Goal: Task Accomplishment & Management: Use online tool/utility

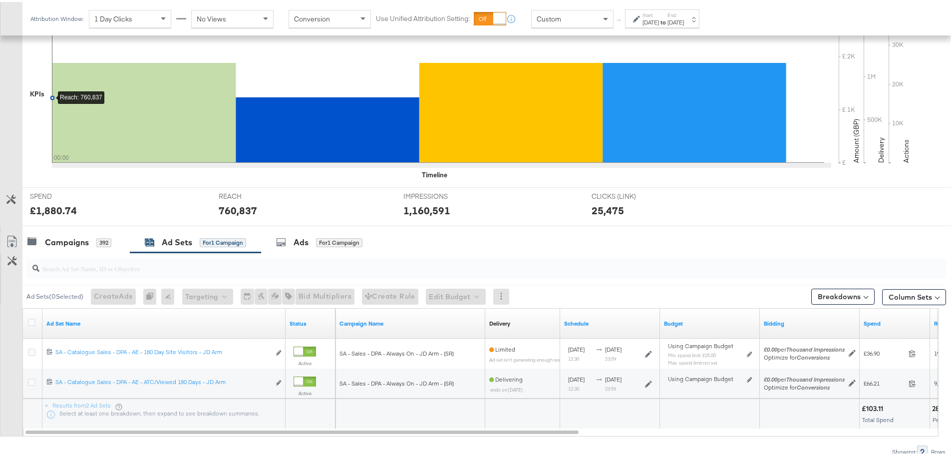
scroll to position [223, 0]
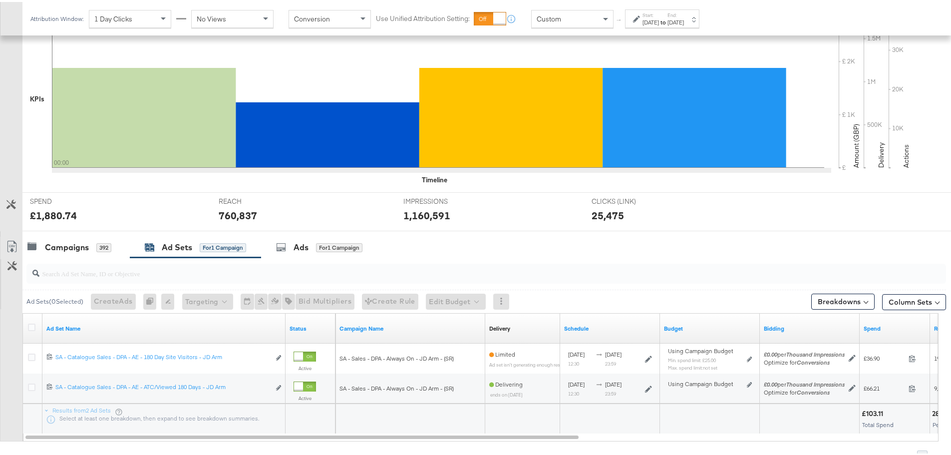
drag, startPoint x: 41, startPoint y: 251, endPoint x: 538, endPoint y: 127, distance: 512.8
click at [41, 251] on div "Campaigns 392" at bounding box center [75, 245] width 107 height 21
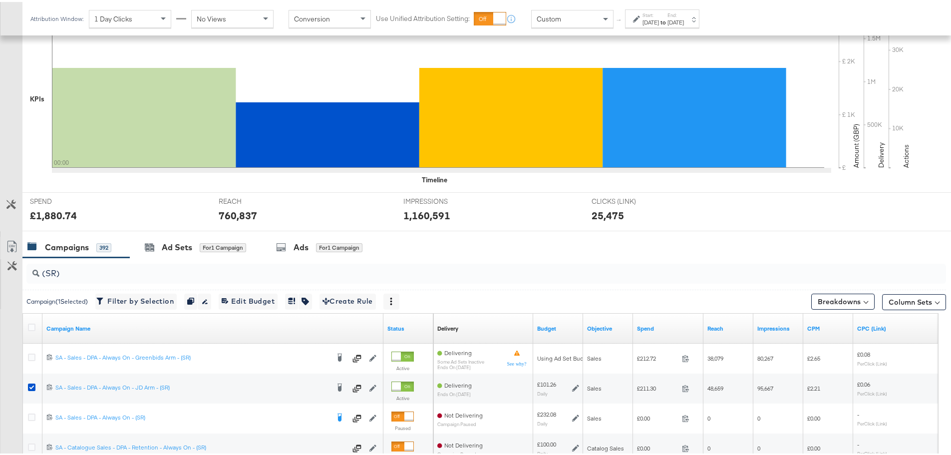
click at [684, 20] on div "[DATE]" at bounding box center [675, 20] width 16 height 8
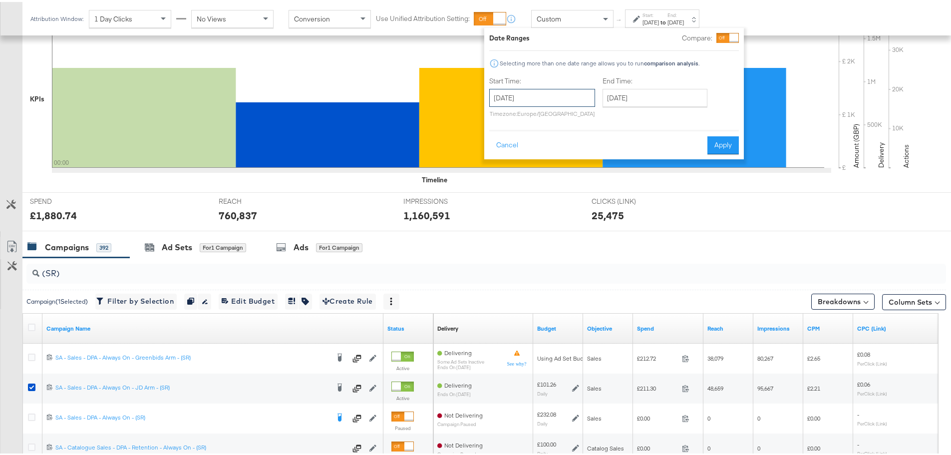
click at [565, 93] on input "[DATE]" at bounding box center [542, 96] width 106 height 18
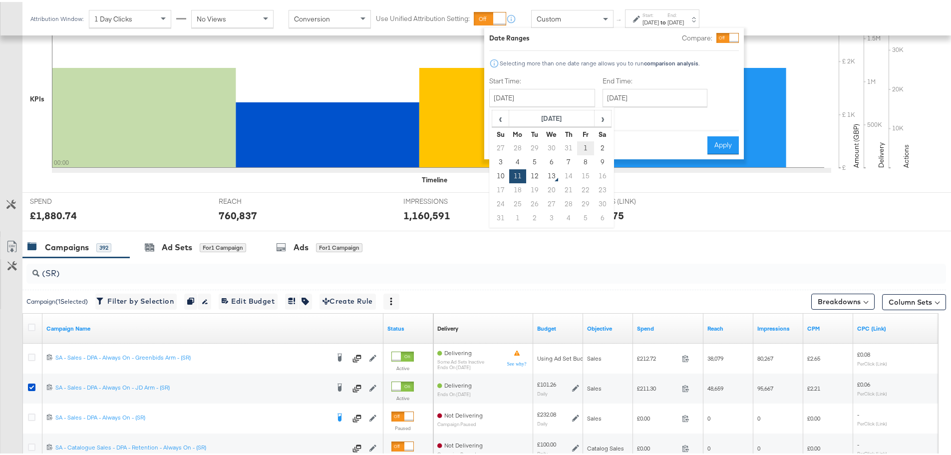
click at [586, 143] on td "1" at bounding box center [585, 146] width 17 height 14
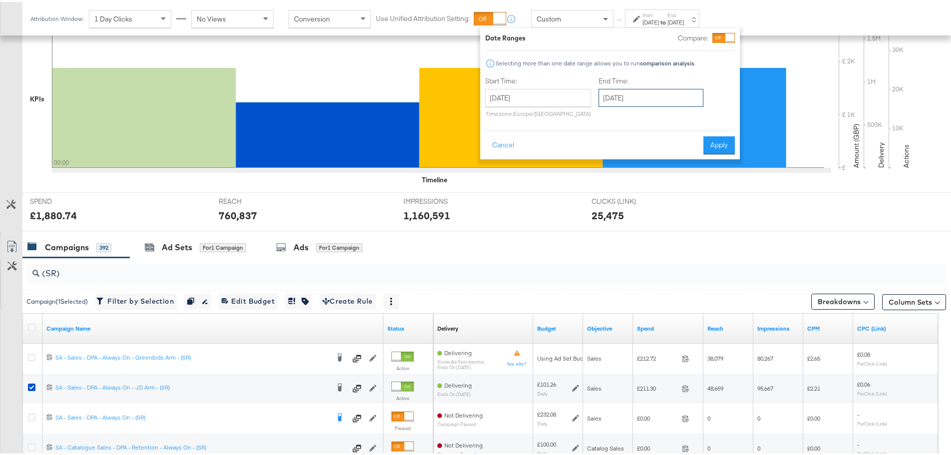
click at [645, 97] on input "[DATE]" at bounding box center [650, 96] width 105 height 18
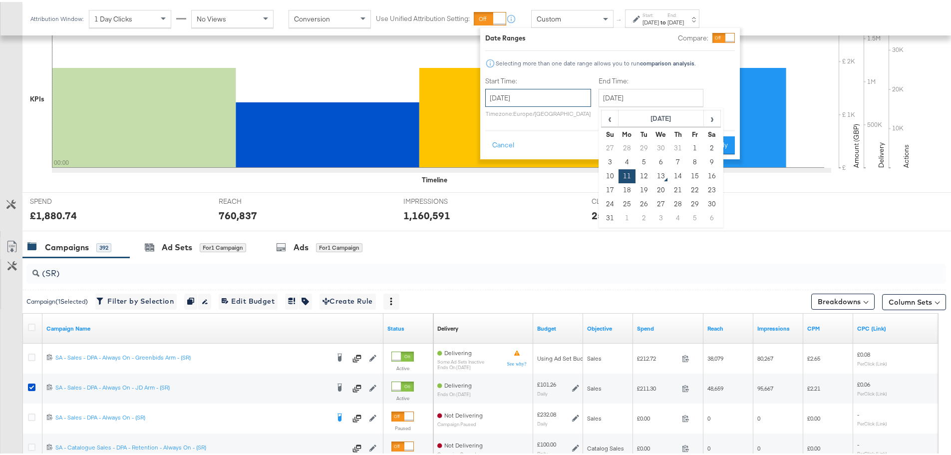
click at [568, 94] on input "[DATE]" at bounding box center [538, 96] width 106 height 18
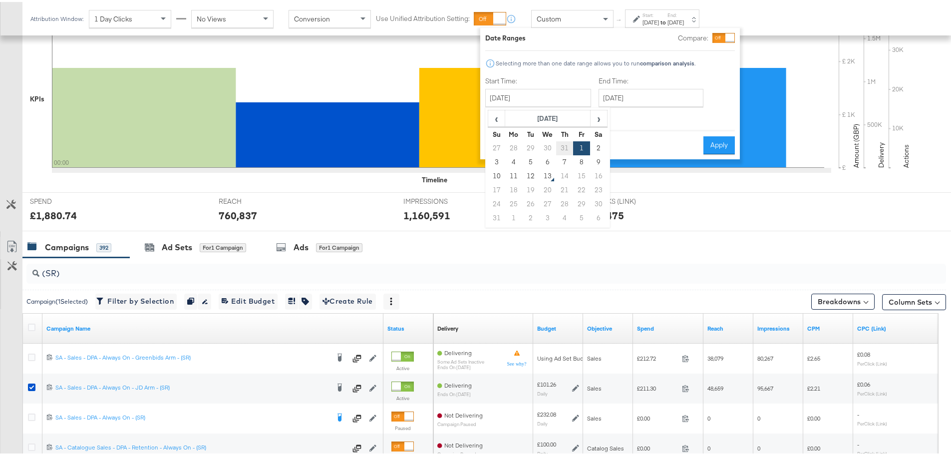
click at [561, 146] on td "31" at bounding box center [564, 146] width 17 height 14
type input "[DATE]"
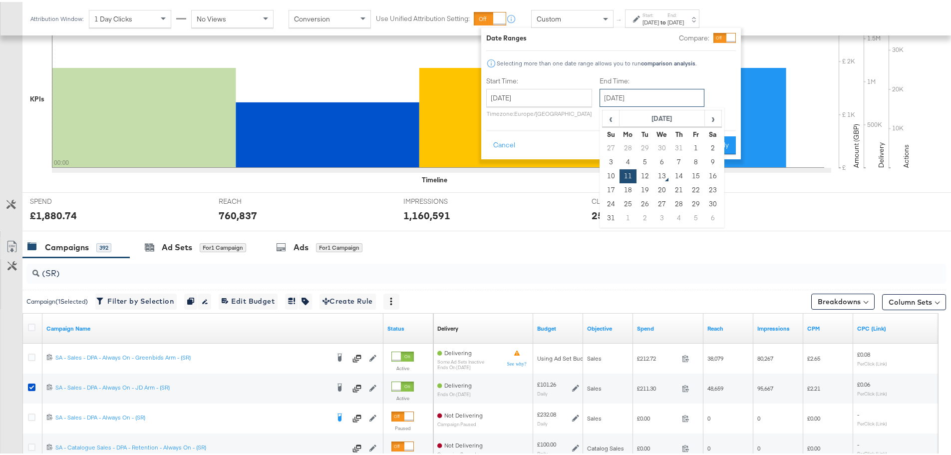
click at [641, 98] on input "[DATE]" at bounding box center [651, 96] width 105 height 18
click at [626, 174] on td "11" at bounding box center [627, 174] width 17 height 14
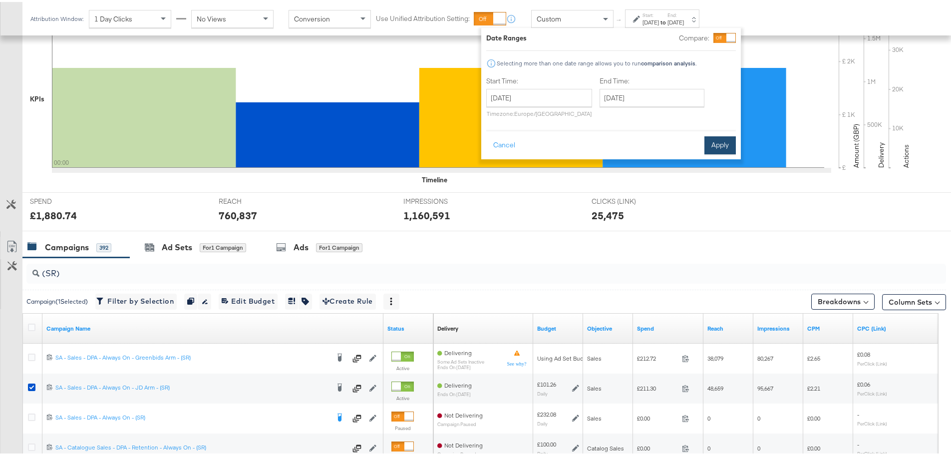
click at [732, 138] on button "Apply" at bounding box center [719, 143] width 31 height 18
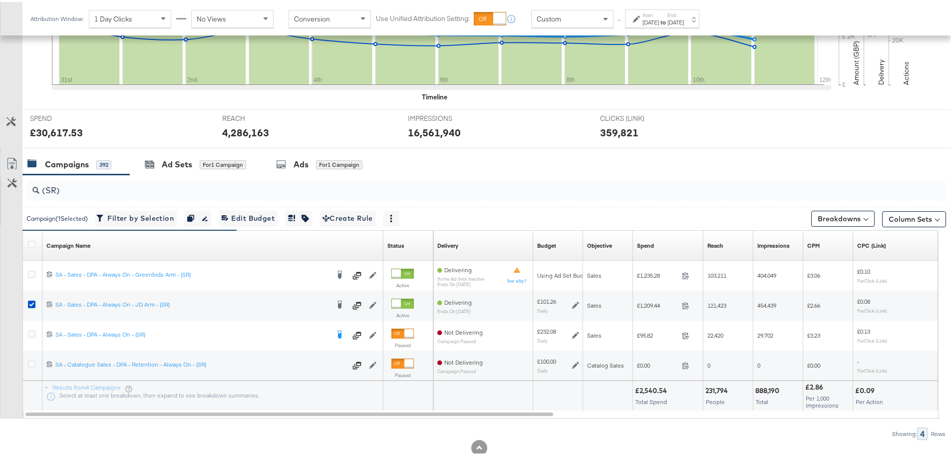
scroll to position [323, 0]
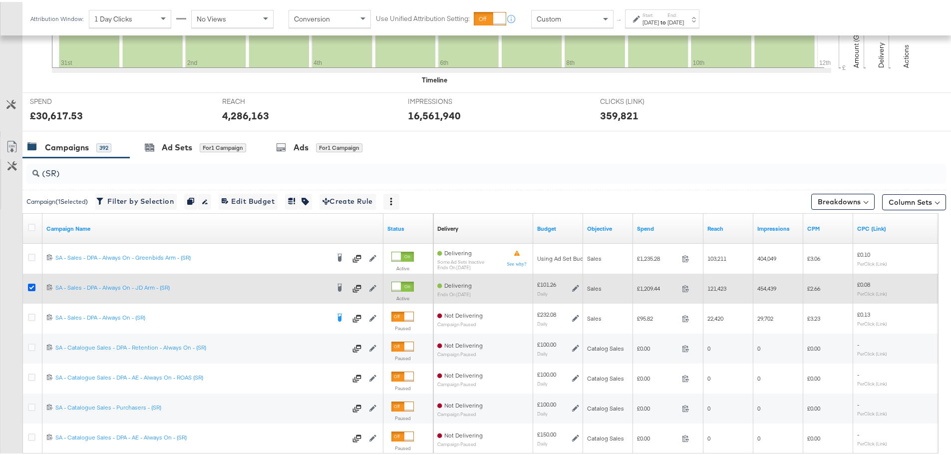
click at [28, 284] on icon at bounding box center [31, 284] width 7 height 7
click at [0, 0] on input "checkbox" at bounding box center [0, 0] width 0 height 0
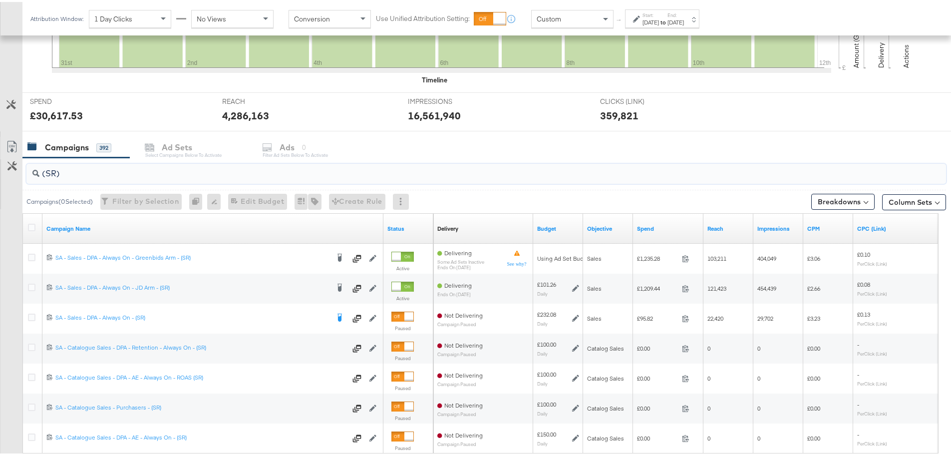
drag, startPoint x: 71, startPoint y: 173, endPoint x: 30, endPoint y: 167, distance: 41.3
click at [30, 167] on div "(SR)" at bounding box center [485, 172] width 919 height 20
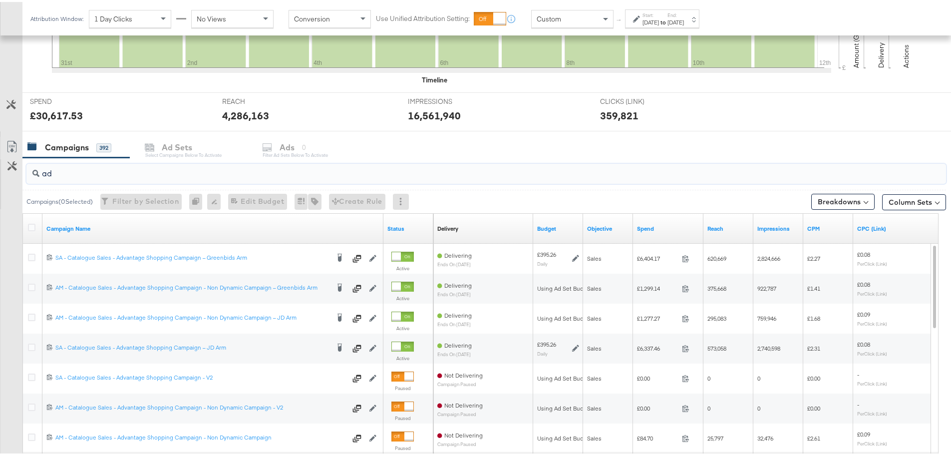
type input "a"
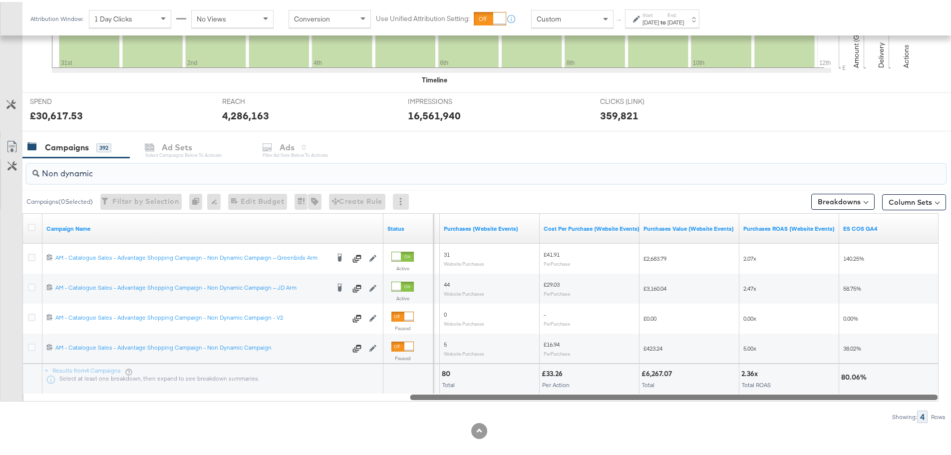
drag, startPoint x: 422, startPoint y: 396, endPoint x: 894, endPoint y: 434, distance: 473.6
click at [894, 434] on div "KPIs Performance & KPIs Customize KPIs ✔ Clicks (Link) ✔ Reach ✔ Impressions ✔ …" at bounding box center [479, 169] width 958 height 590
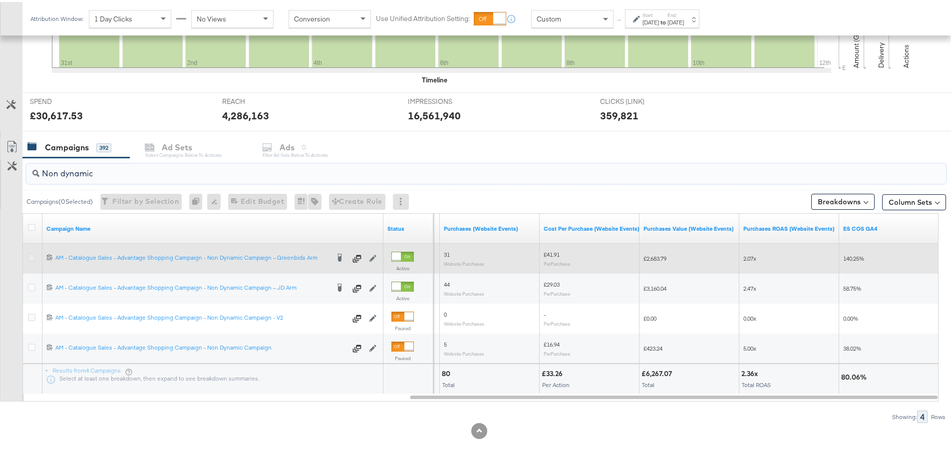
type input "Non dynamic"
click at [31, 254] on icon at bounding box center [31, 254] width 7 height 7
click at [0, 0] on input "checkbox" at bounding box center [0, 0] width 0 height 0
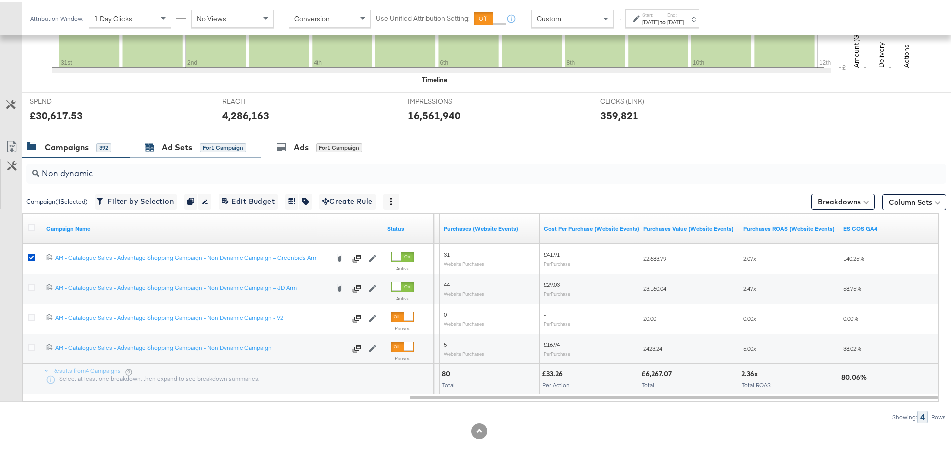
click at [172, 149] on div "Ad Sets" at bounding box center [177, 145] width 30 height 11
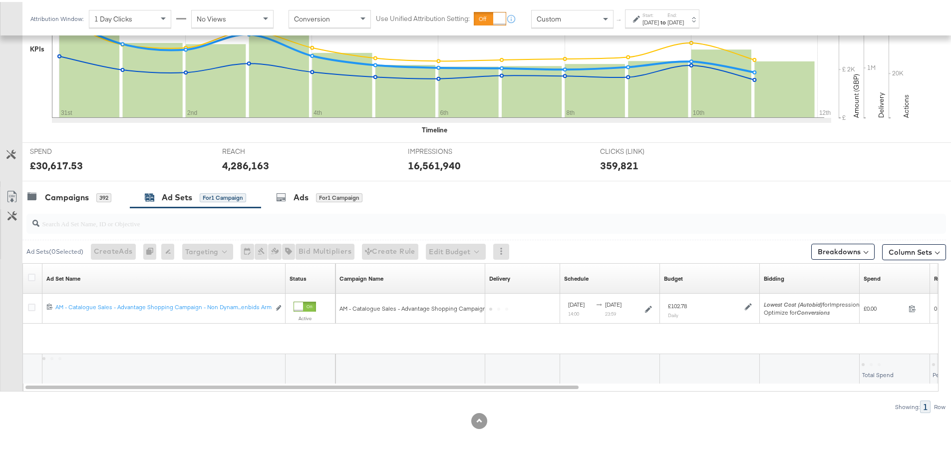
scroll to position [243, 0]
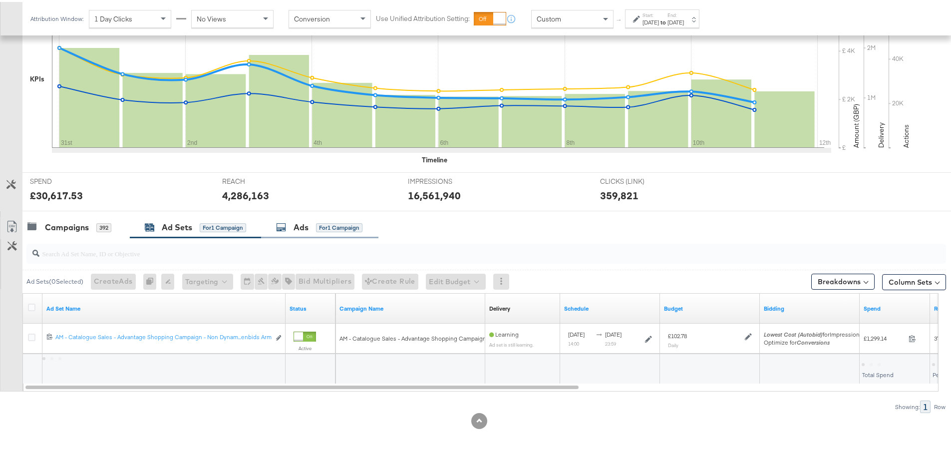
click at [308, 226] on div "Ads" at bounding box center [300, 225] width 15 height 11
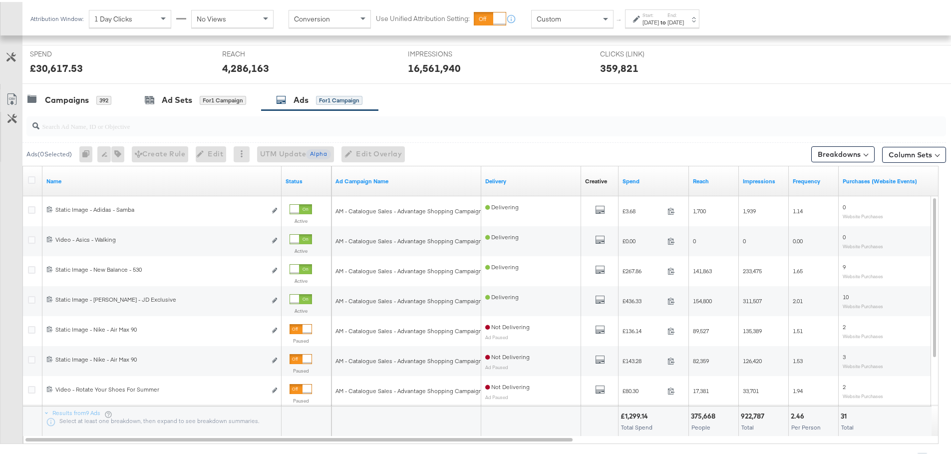
scroll to position [373, 0]
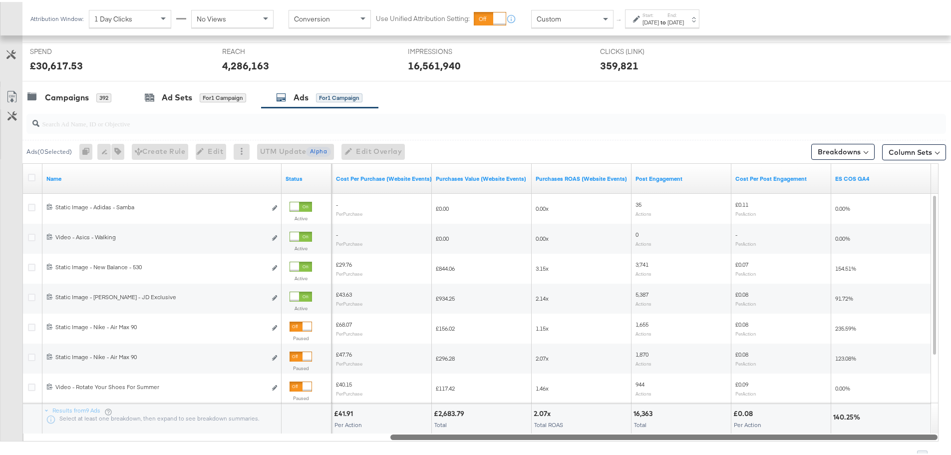
drag, startPoint x: 353, startPoint y: 434, endPoint x: 816, endPoint y: 456, distance: 464.1
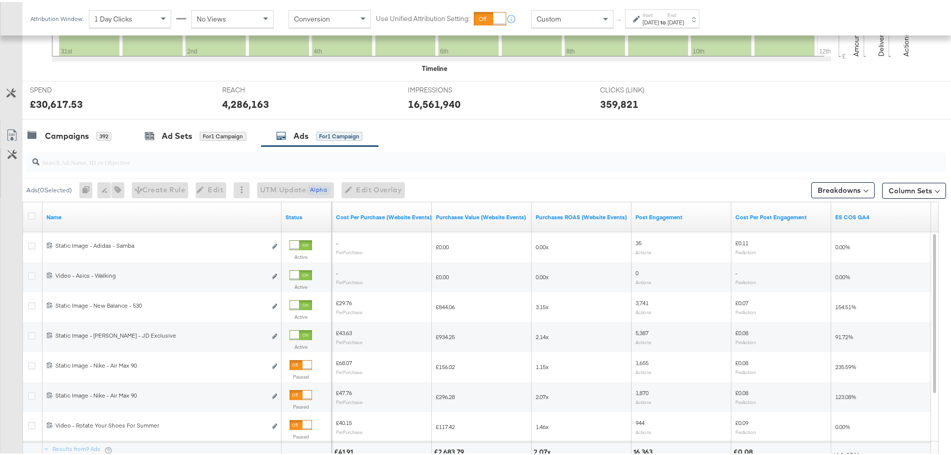
scroll to position [273, 0]
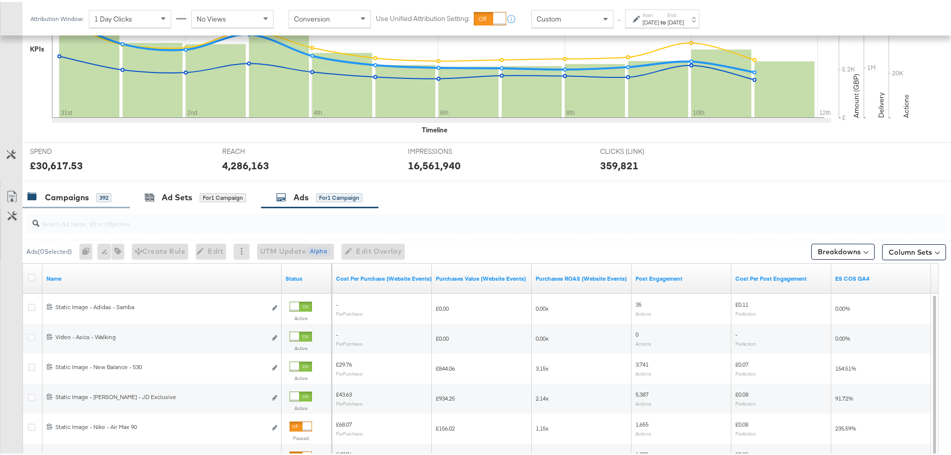
click at [85, 196] on div "Campaigns" at bounding box center [67, 195] width 44 height 11
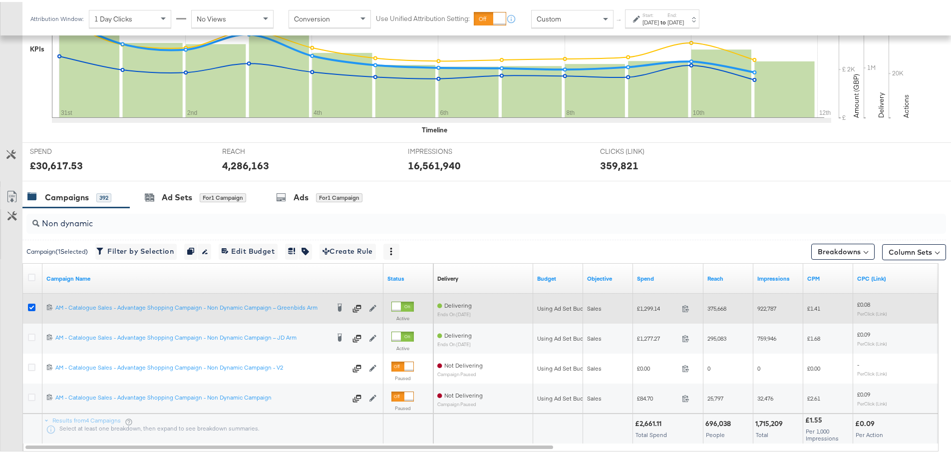
click at [32, 307] on icon at bounding box center [31, 304] width 7 height 7
click at [0, 0] on input "checkbox" at bounding box center [0, 0] width 0 height 0
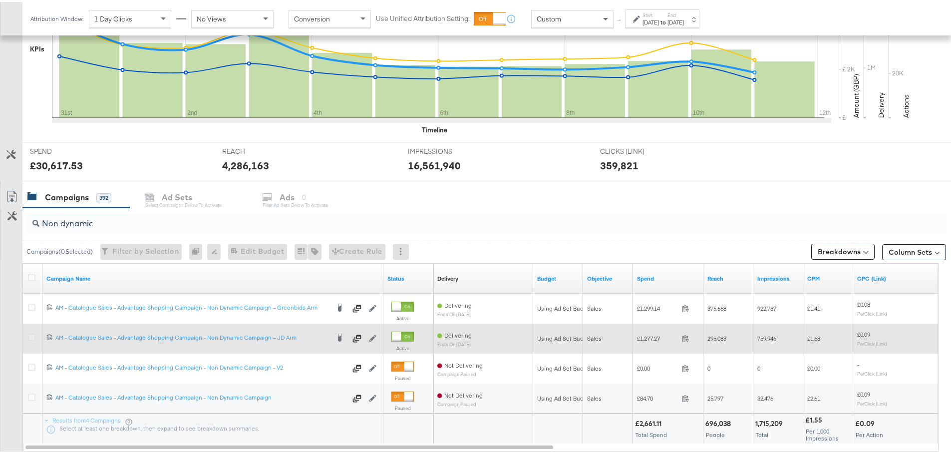
click at [31, 336] on icon at bounding box center [31, 334] width 7 height 7
click at [0, 0] on input "checkbox" at bounding box center [0, 0] width 0 height 0
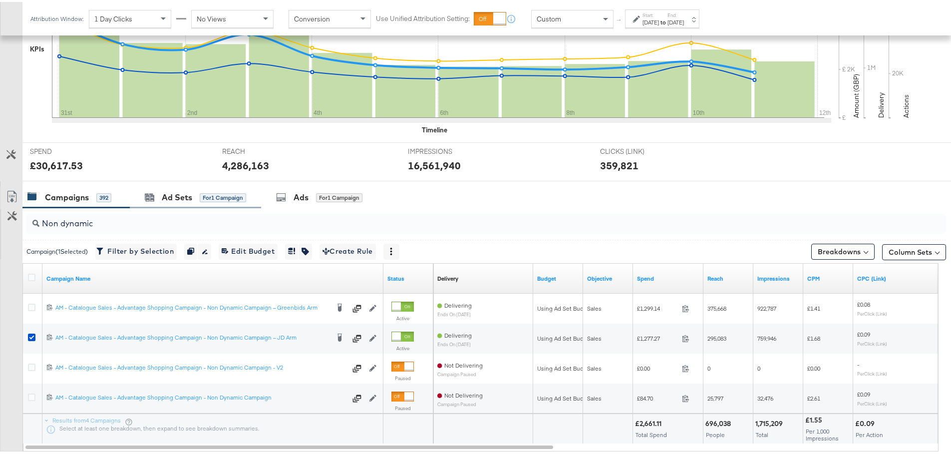
click at [181, 187] on div "Ad Sets for 1 Campaign" at bounding box center [195, 195] width 131 height 21
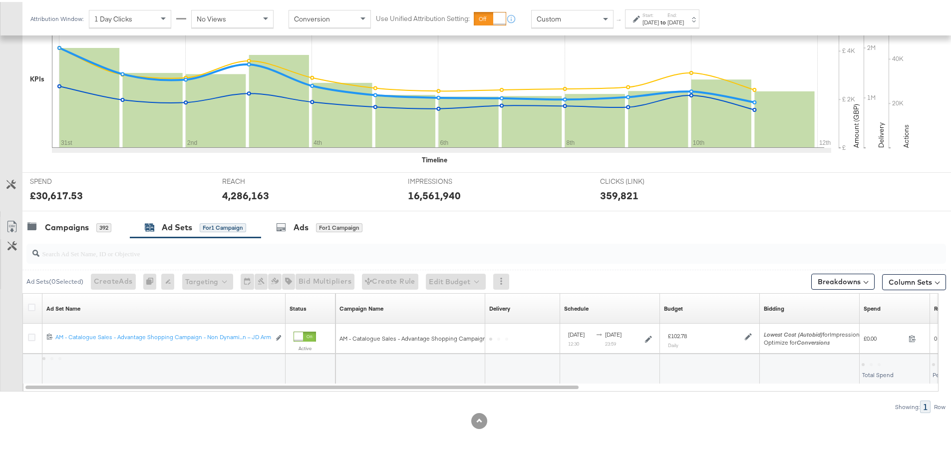
scroll to position [243, 0]
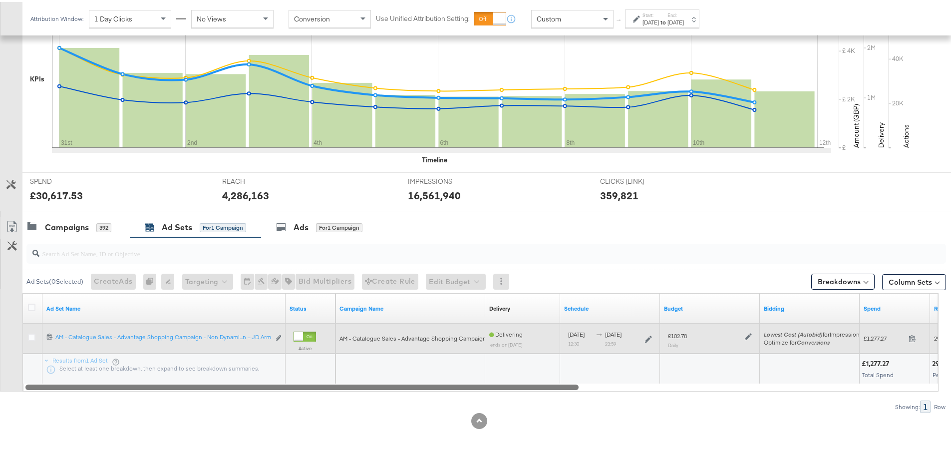
drag, startPoint x: 460, startPoint y: 385, endPoint x: 161, endPoint y: 325, distance: 305.3
click at [245, 378] on div "Ad Set Name Status Campaign Name Delivery Sorting Unavailable Schedule Budget B…" at bounding box center [480, 340] width 916 height 98
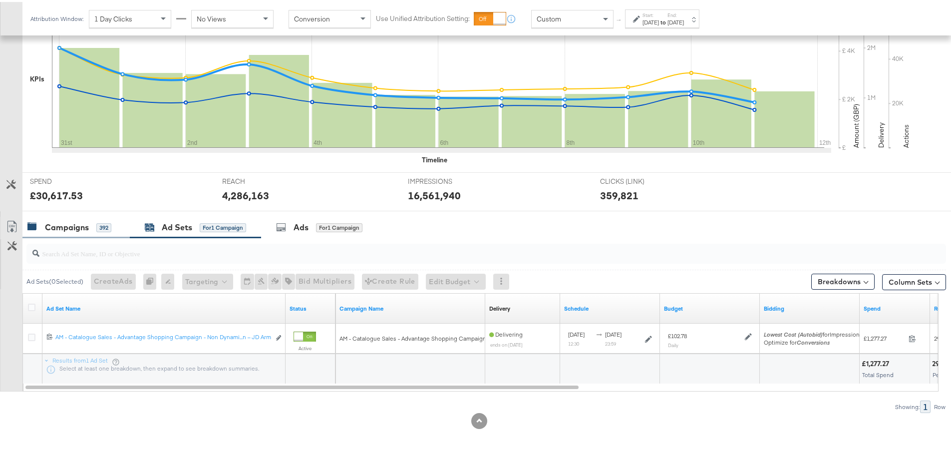
click at [89, 226] on div "Campaigns 392" at bounding box center [69, 225] width 84 height 11
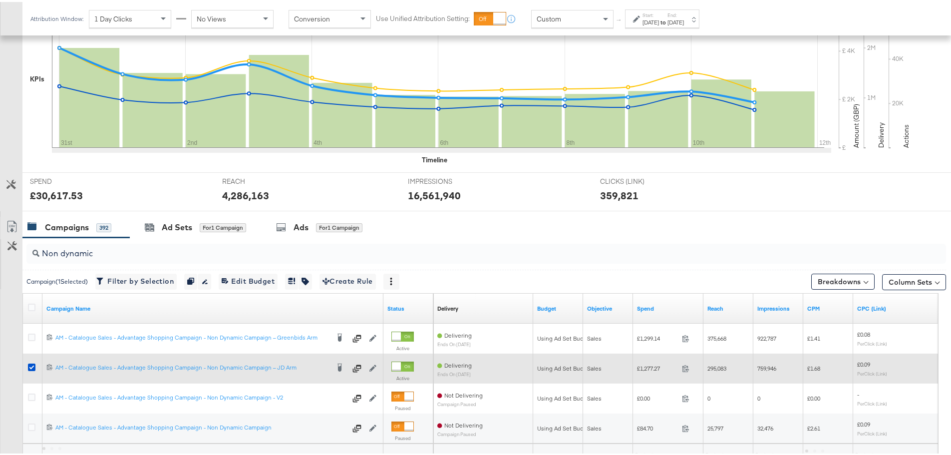
scroll to position [273, 0]
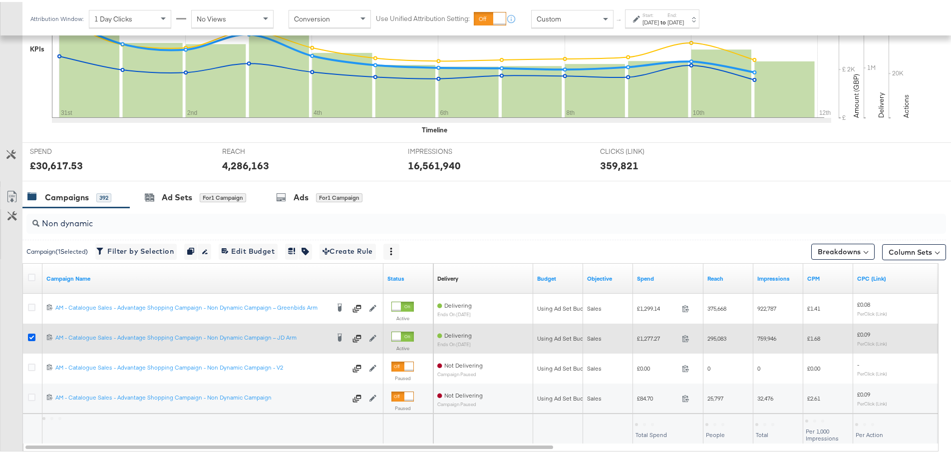
click at [30, 332] on icon at bounding box center [31, 334] width 7 height 7
click at [0, 0] on input "checkbox" at bounding box center [0, 0] width 0 height 0
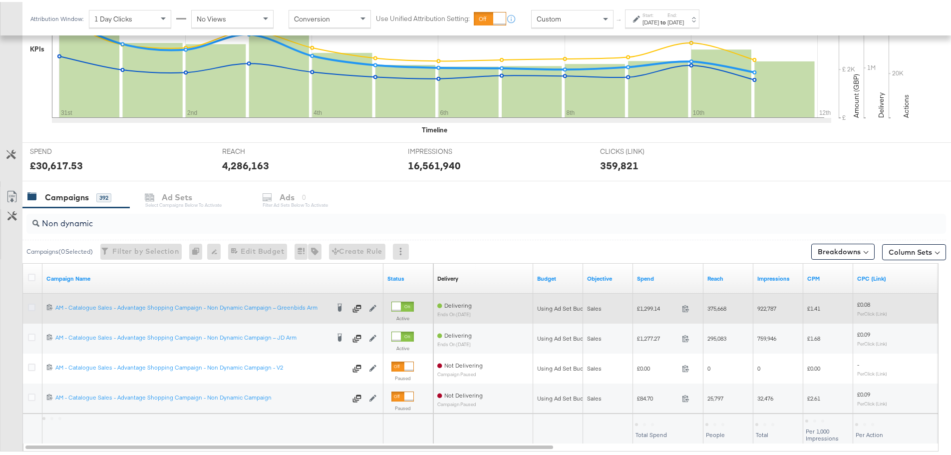
click at [34, 305] on icon at bounding box center [31, 304] width 7 height 7
click at [0, 0] on input "checkbox" at bounding box center [0, 0] width 0 height 0
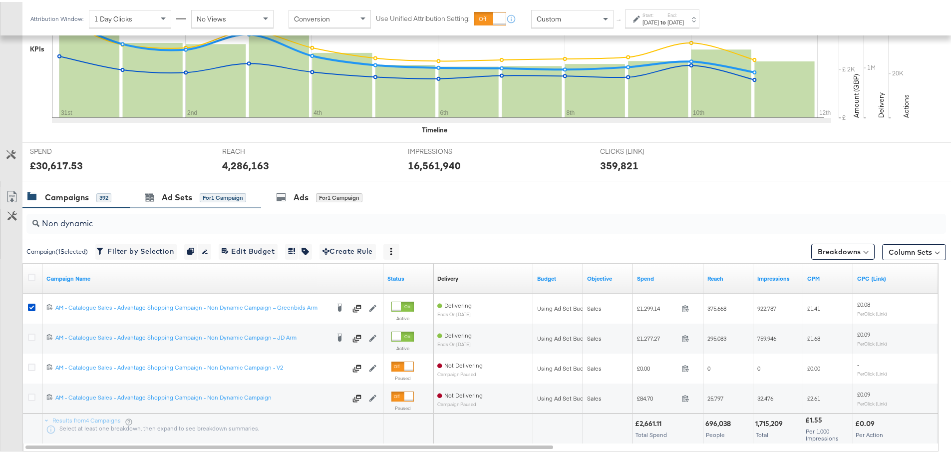
click at [190, 204] on div "Ad Sets for 1 Campaign" at bounding box center [195, 195] width 131 height 21
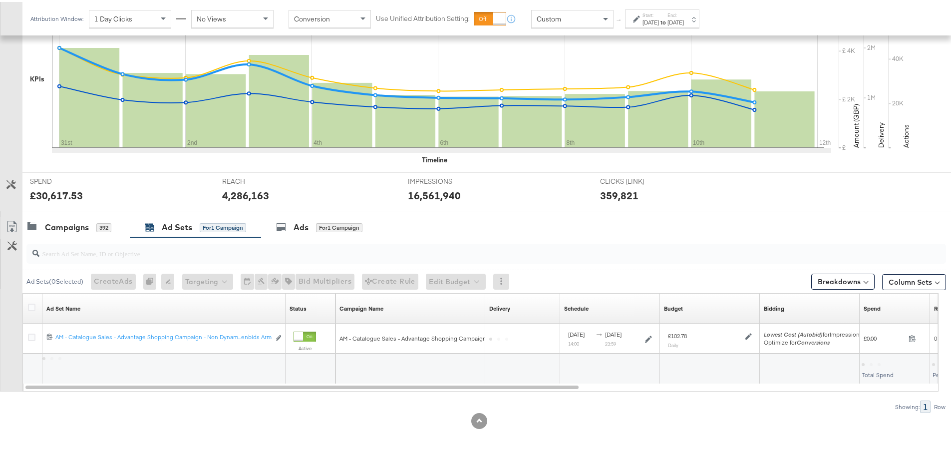
scroll to position [243, 0]
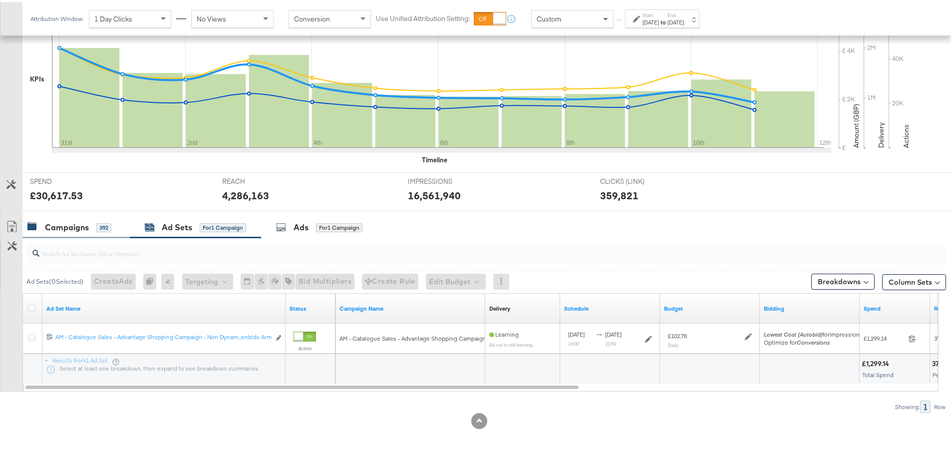
click at [58, 224] on div "Campaigns" at bounding box center [67, 225] width 44 height 11
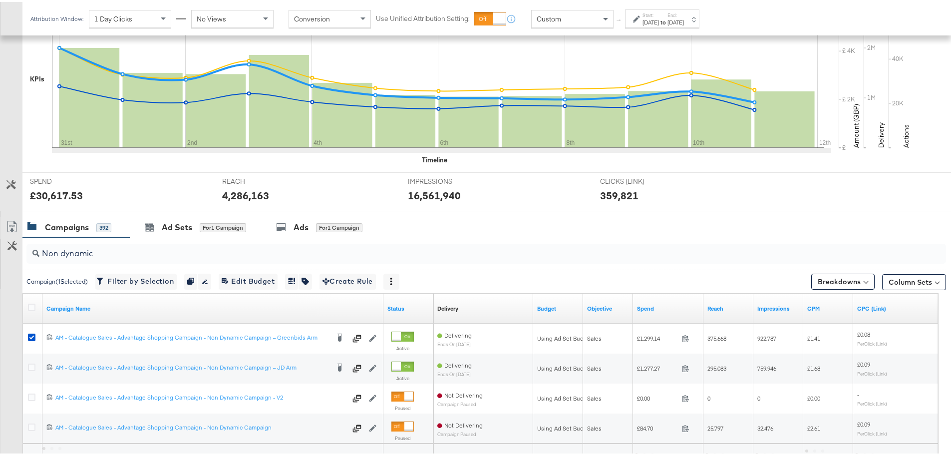
scroll to position [273, 0]
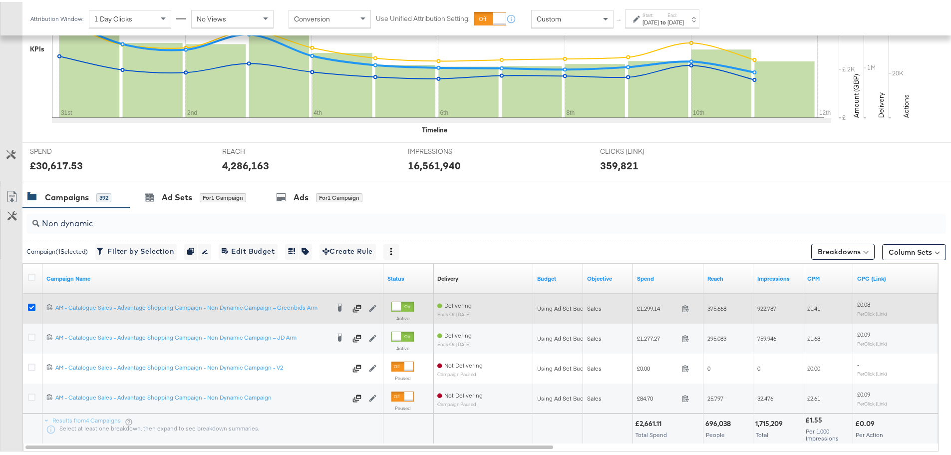
click at [29, 303] on icon at bounding box center [31, 304] width 7 height 7
click at [0, 0] on input "checkbox" at bounding box center [0, 0] width 0 height 0
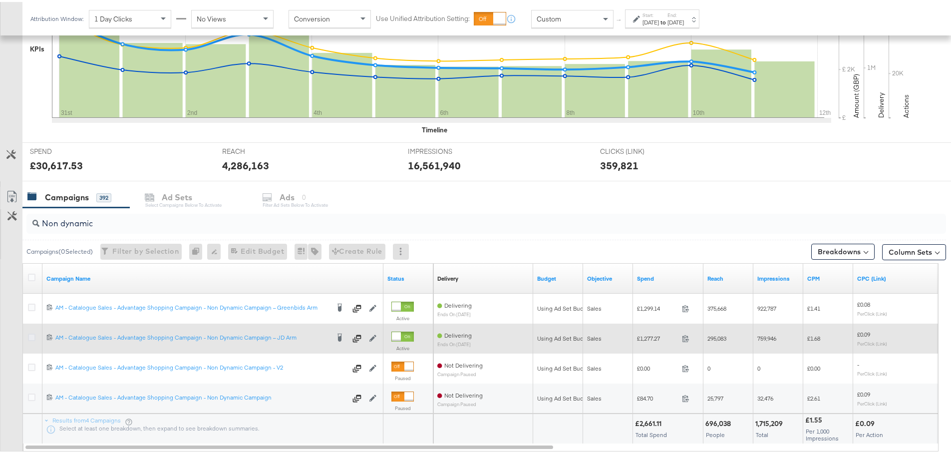
click at [30, 334] on icon at bounding box center [31, 334] width 7 height 7
click at [0, 0] on input "checkbox" at bounding box center [0, 0] width 0 height 0
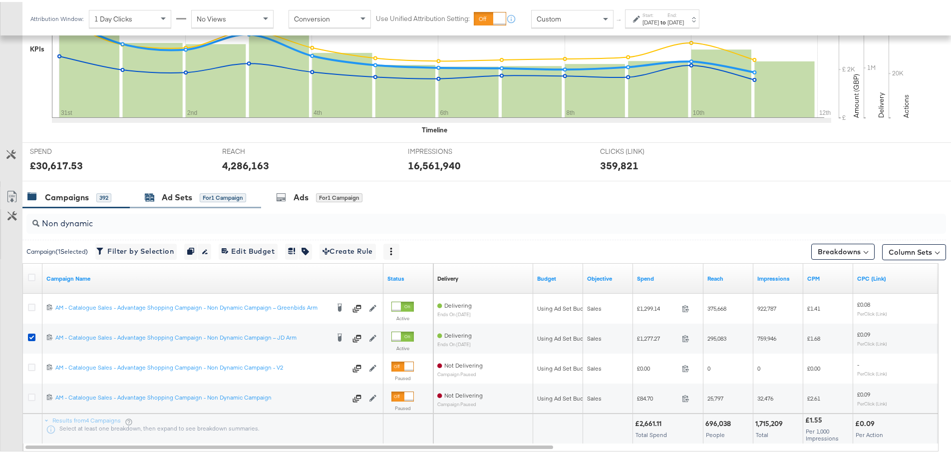
click at [193, 198] on div "Ad Sets for 1 Campaign" at bounding box center [195, 195] width 101 height 11
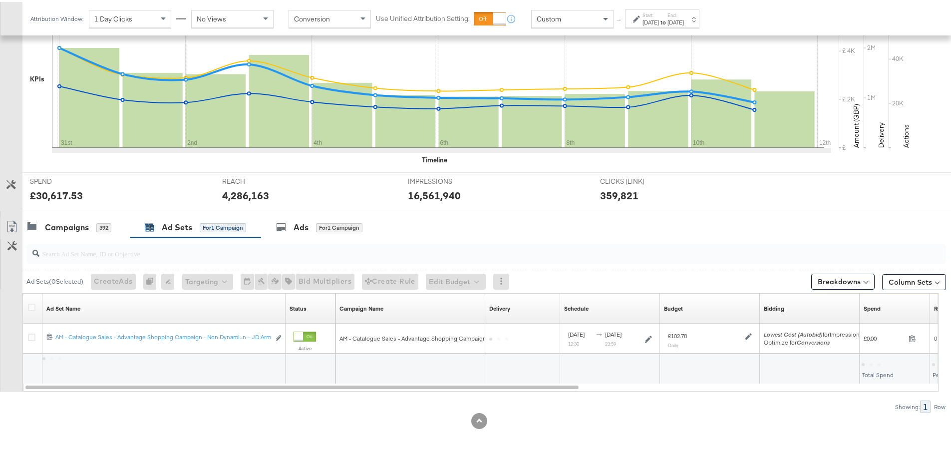
scroll to position [243, 0]
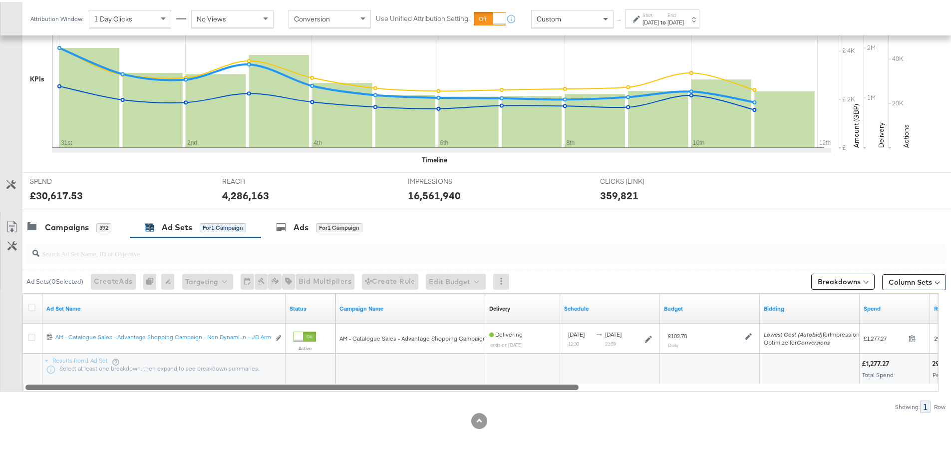
drag, startPoint x: 178, startPoint y: 386, endPoint x: 203, endPoint y: 414, distance: 36.8
click at [203, 414] on div "KPIs Performance & KPIs Customize KPIs ✔ Clicks (Link) ✔ Reach ✔ Impressions ✔ …" at bounding box center [479, 204] width 958 height 500
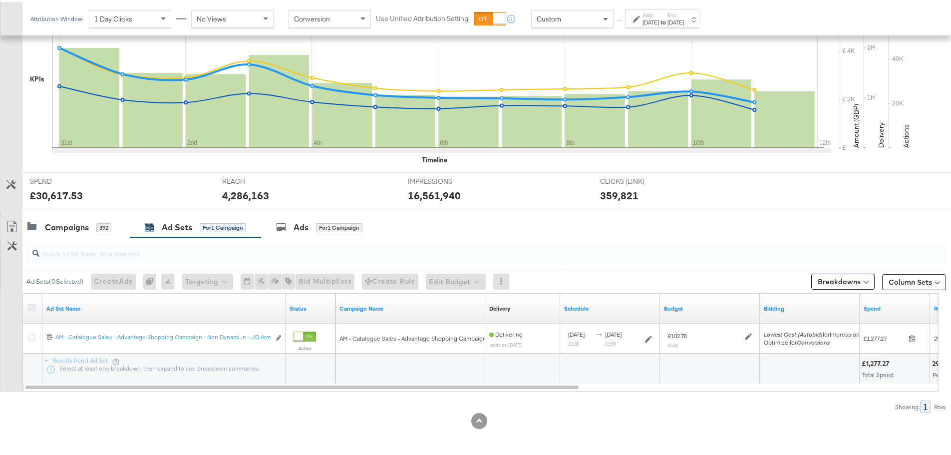
click at [28, 304] on icon at bounding box center [31, 304] width 7 height 7
click at [0, 0] on input "checkbox" at bounding box center [0, 0] width 0 height 0
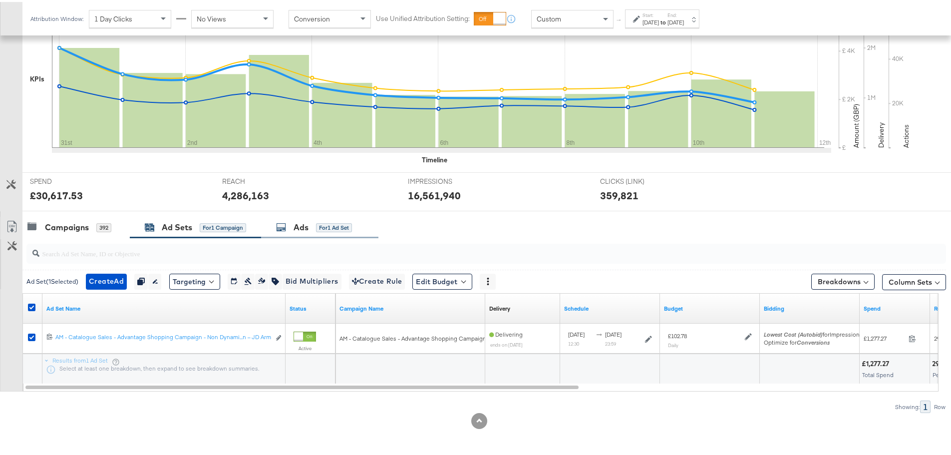
click at [318, 229] on div "for 1 Ad Set" at bounding box center [334, 225] width 36 height 9
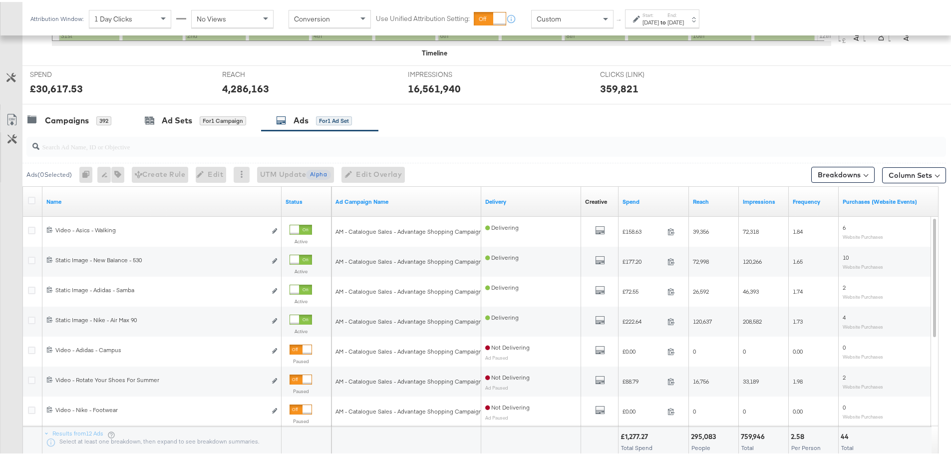
scroll to position [373, 0]
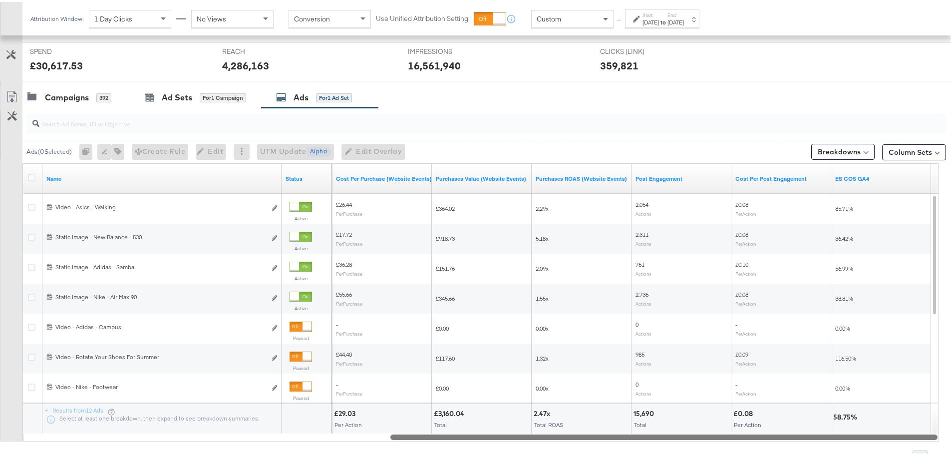
drag, startPoint x: 346, startPoint y: 435, endPoint x: 876, endPoint y: 454, distance: 529.8
click at [876, 454] on div "Ads ( 0 Selected) 0 Rename 0 ads Tags for 0 campaigns Create Rule Edit 0 ads Ed…" at bounding box center [473, 283] width 946 height 355
drag, startPoint x: 621, startPoint y: 435, endPoint x: 802, endPoint y: 460, distance: 182.8
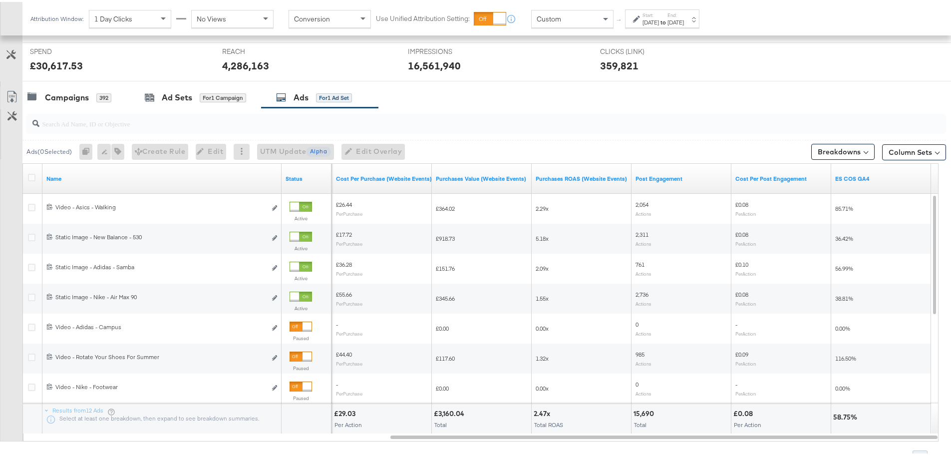
click at [577, 15] on div "Custom" at bounding box center [571, 16] width 81 height 17
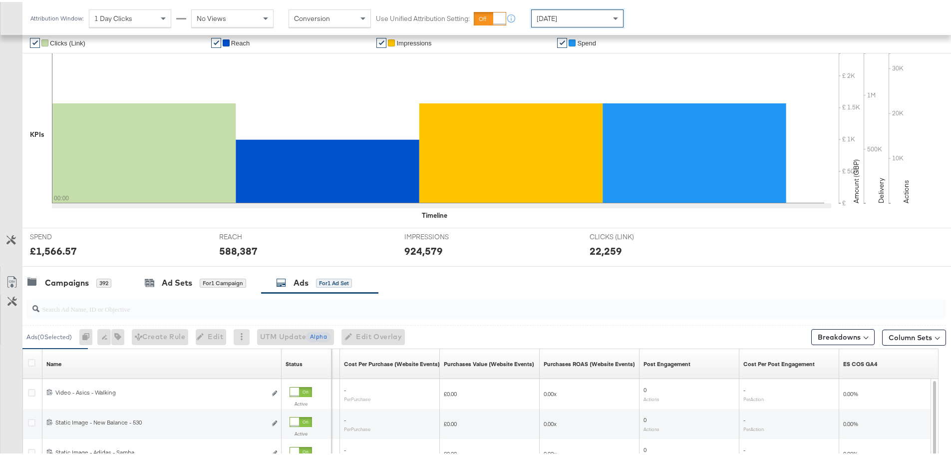
scroll to position [372, 0]
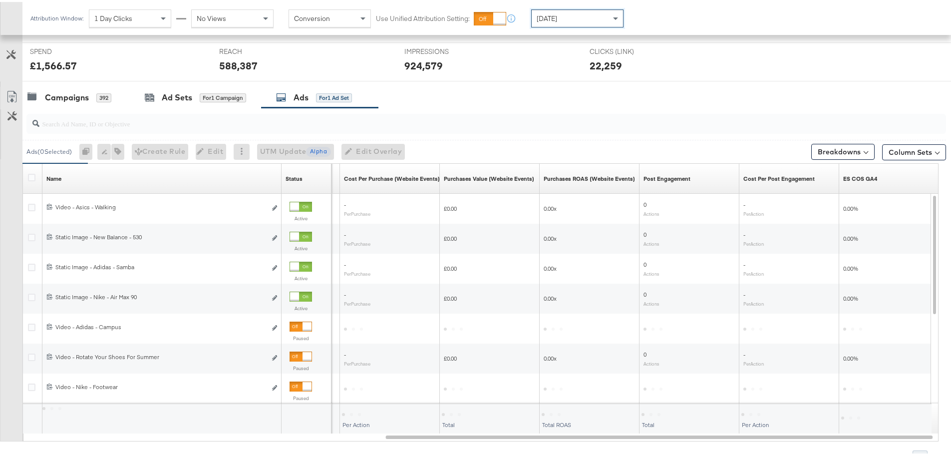
click at [576, 17] on div "[DATE]" at bounding box center [576, 16] width 91 height 17
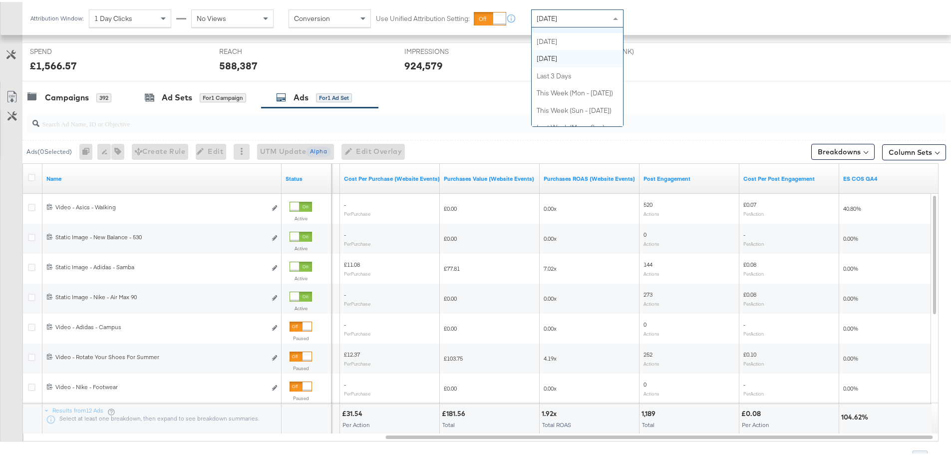
scroll to position [0, 0]
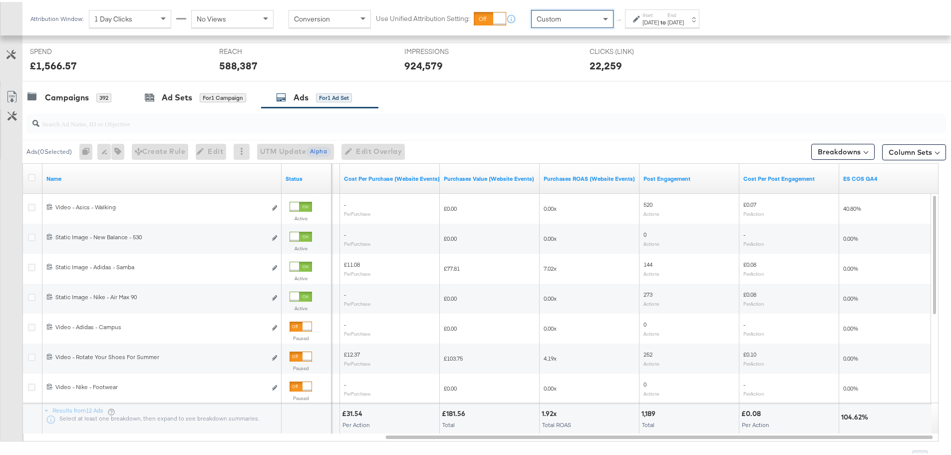
click at [658, 15] on label "Start:" at bounding box center [650, 13] width 16 height 6
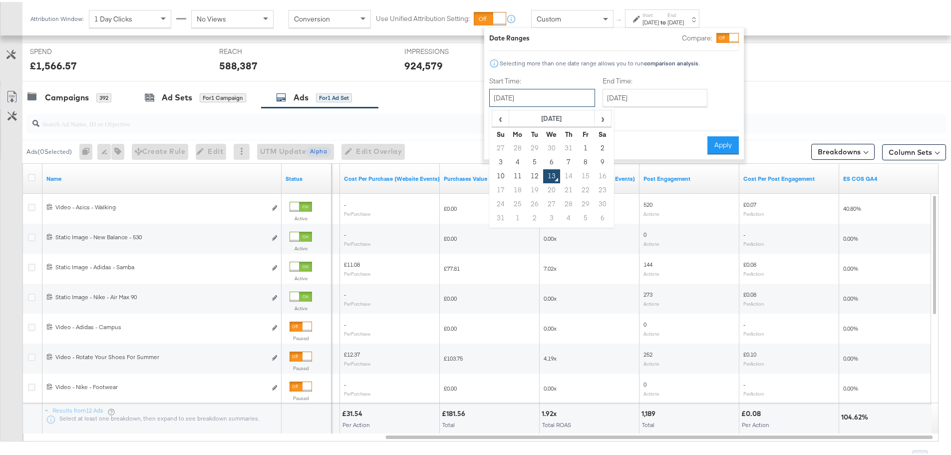
click at [531, 93] on input "[DATE]" at bounding box center [542, 96] width 106 height 18
click at [519, 174] on td "11" at bounding box center [517, 174] width 17 height 14
type input "[DATE]"
click at [574, 93] on input "[DATE]" at bounding box center [542, 96] width 106 height 18
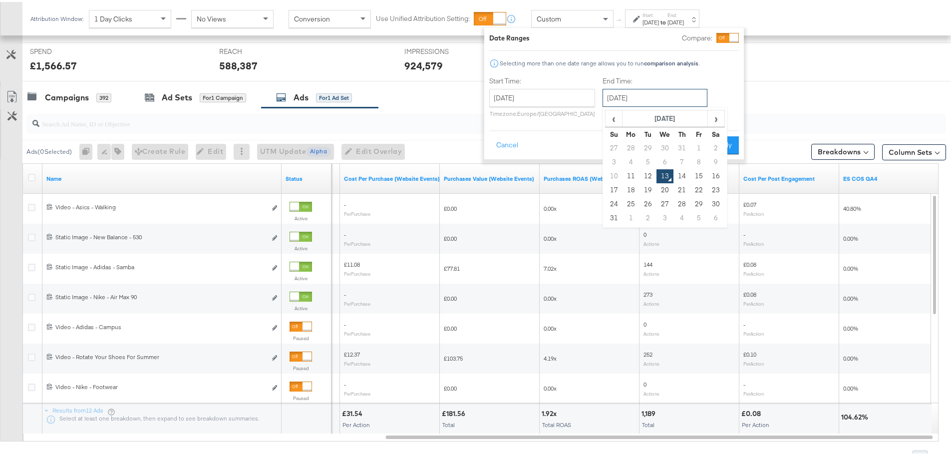
click at [633, 96] on input "[DATE]" at bounding box center [654, 96] width 105 height 18
click at [633, 175] on td "11" at bounding box center [630, 174] width 17 height 14
type input "[DATE]"
click at [710, 148] on button "Apply" at bounding box center [722, 143] width 31 height 18
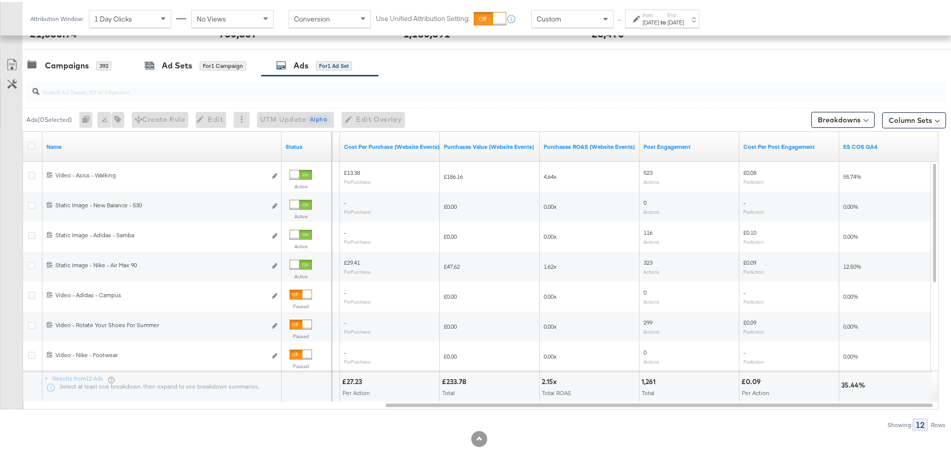
scroll to position [423, 0]
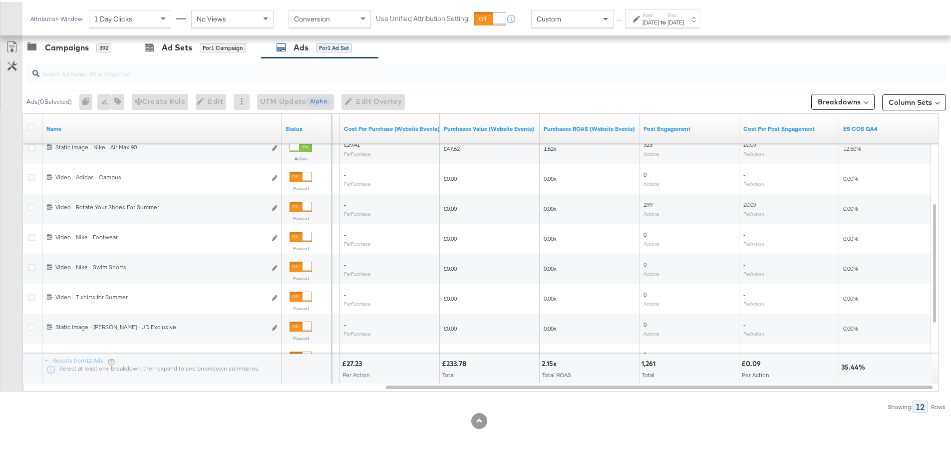
click at [659, 21] on div "[DATE]" at bounding box center [650, 20] width 16 height 8
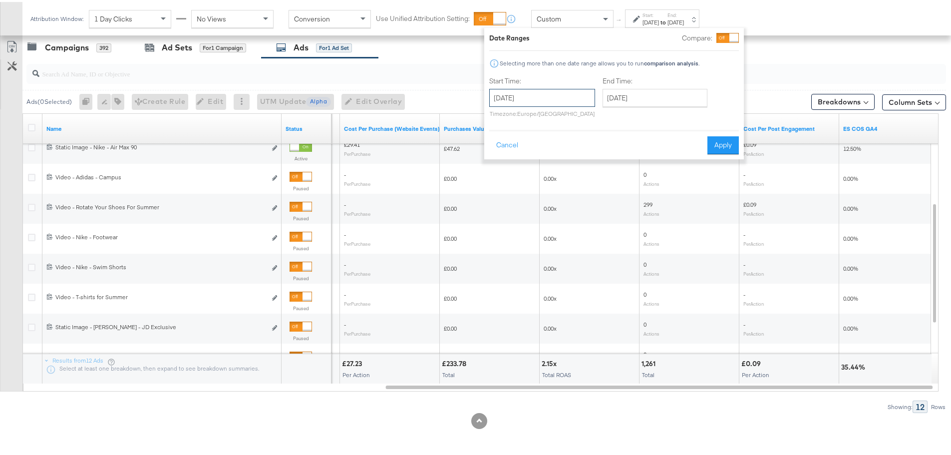
click at [554, 101] on input "[DATE]" at bounding box center [542, 96] width 106 height 18
click at [499, 172] on td "10" at bounding box center [500, 174] width 17 height 14
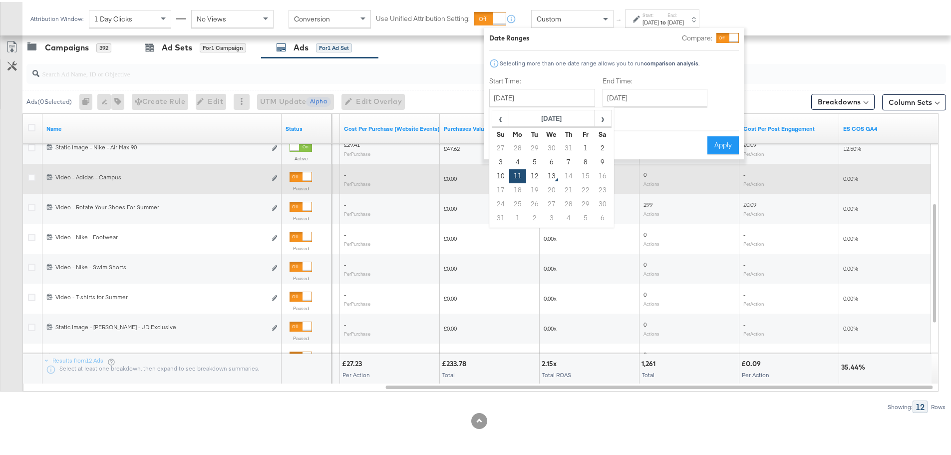
type input "[DATE]"
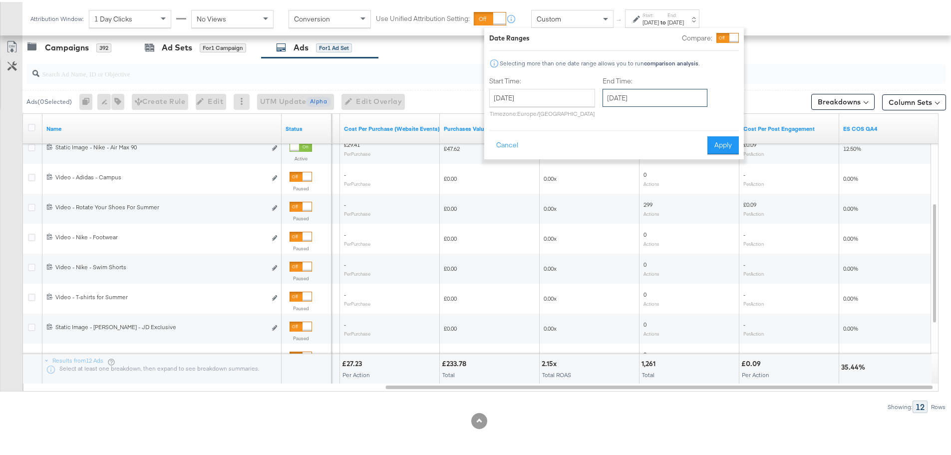
click at [649, 103] on input "[DATE]" at bounding box center [654, 96] width 105 height 18
click at [616, 172] on td "10" at bounding box center [613, 174] width 17 height 14
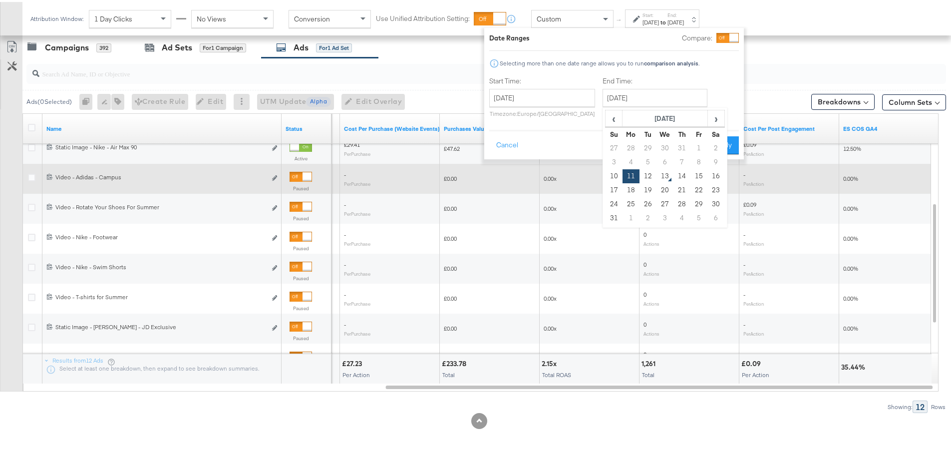
type input "[DATE]"
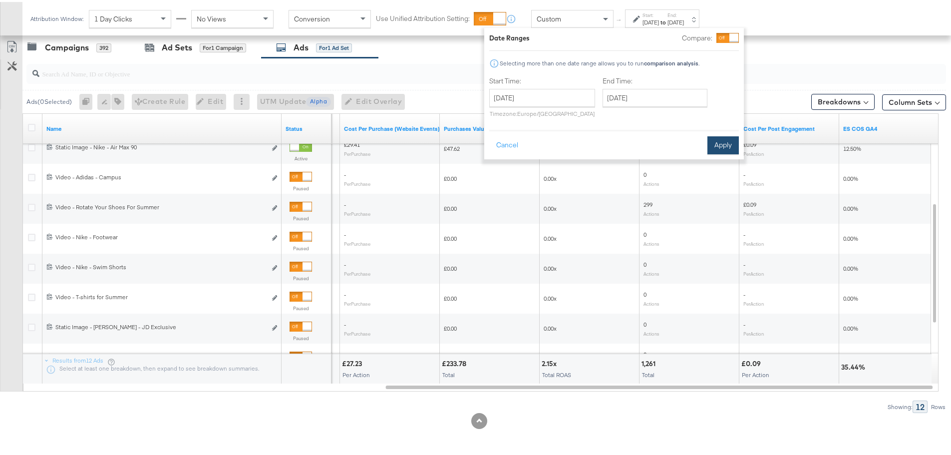
click at [736, 143] on button "Apply" at bounding box center [722, 143] width 31 height 18
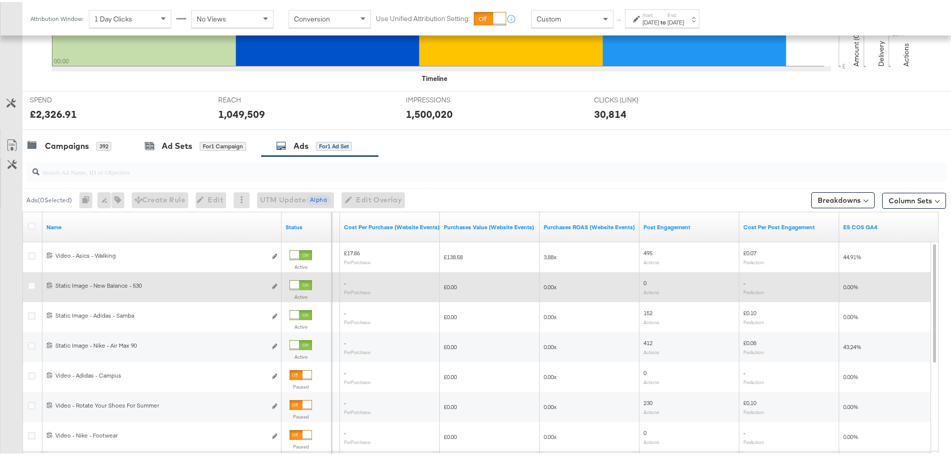
scroll to position [323, 0]
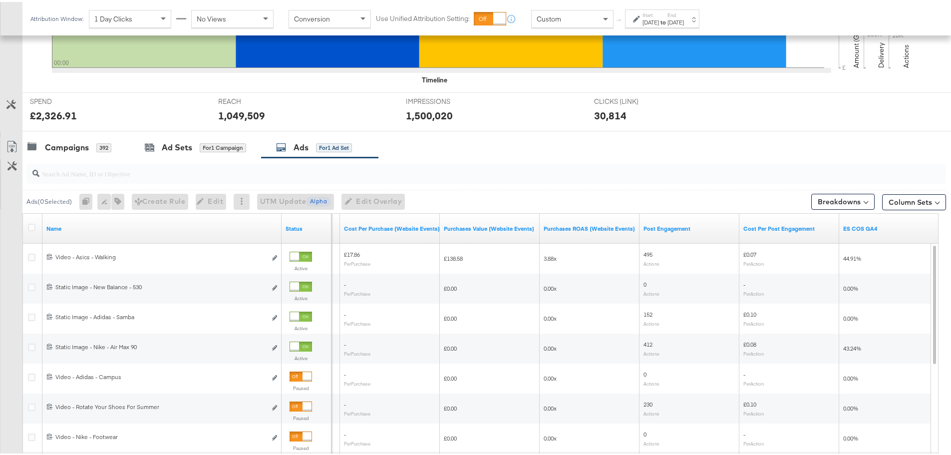
click at [684, 22] on div "[DATE]" at bounding box center [675, 20] width 16 height 8
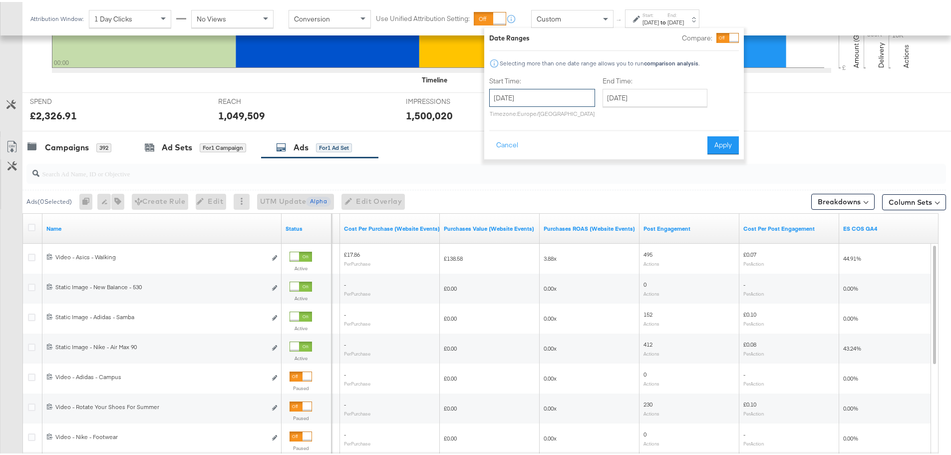
click at [550, 92] on input "[DATE]" at bounding box center [542, 96] width 106 height 18
click at [605, 161] on td "9" at bounding box center [602, 160] width 17 height 14
type input "[DATE]"
click at [657, 95] on input "[DATE]" at bounding box center [651, 96] width 105 height 18
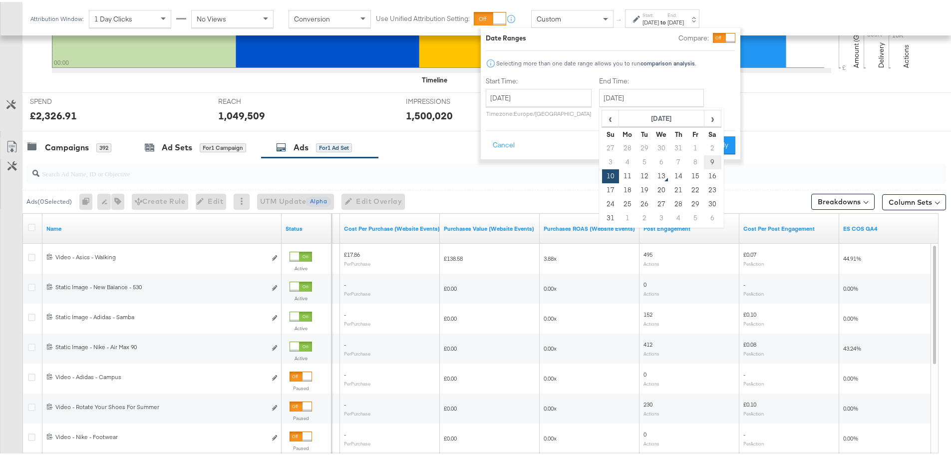
click at [708, 159] on td "9" at bounding box center [712, 160] width 17 height 14
type input "[DATE]"
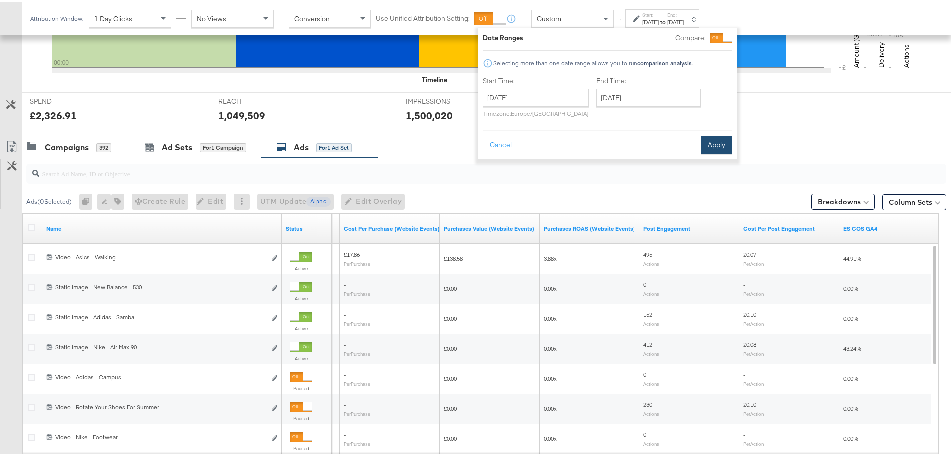
click at [720, 140] on button "Apply" at bounding box center [716, 143] width 31 height 18
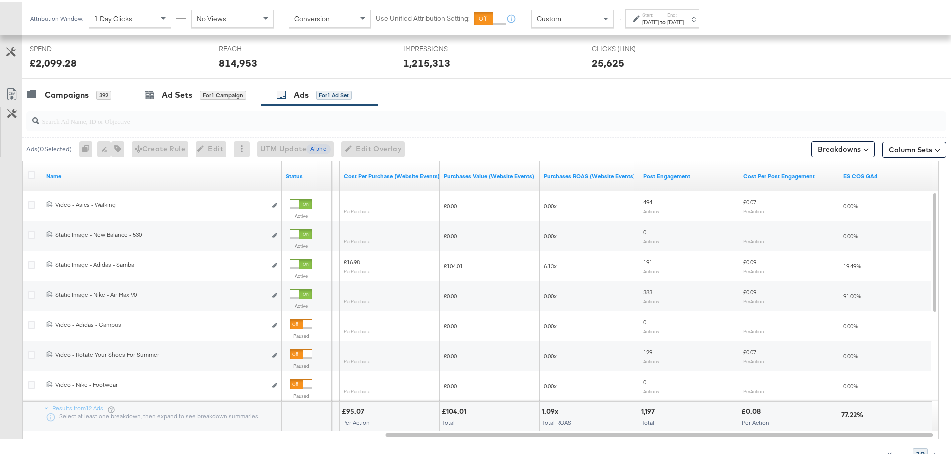
scroll to position [273, 0]
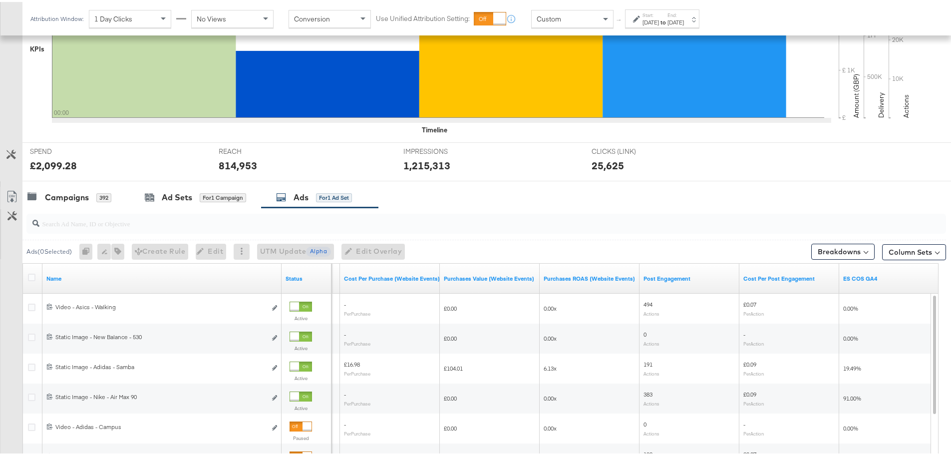
click at [659, 16] on div "[DATE]" at bounding box center [650, 20] width 16 height 8
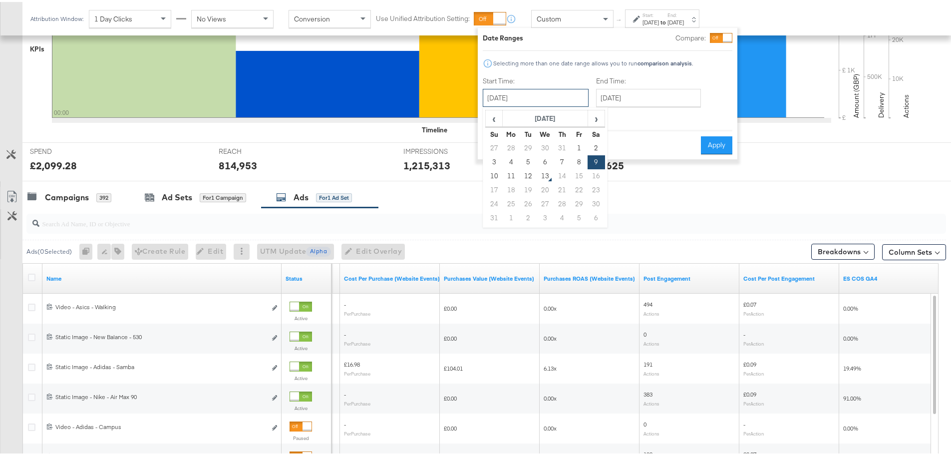
click at [539, 95] on input "[DATE]" at bounding box center [536, 96] width 106 height 18
click at [576, 158] on td "8" at bounding box center [578, 160] width 17 height 14
type input "[DATE]"
click at [632, 90] on input "[DATE]" at bounding box center [648, 96] width 105 height 18
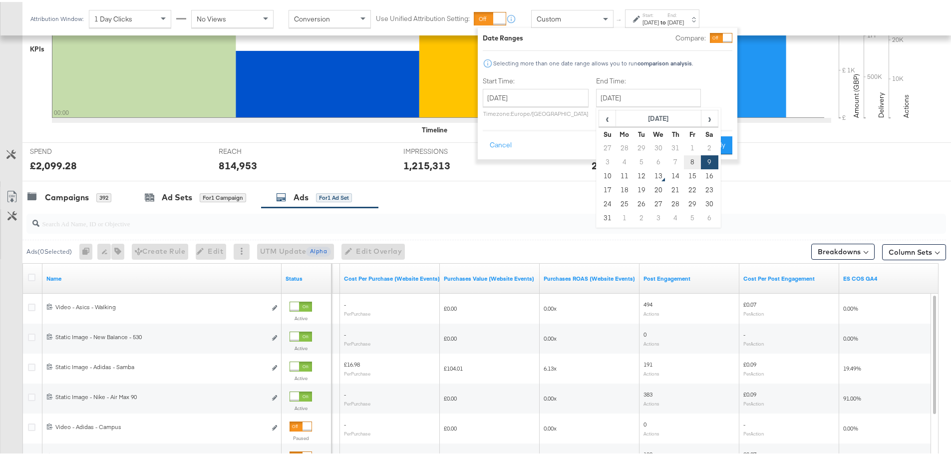
click at [689, 156] on td "8" at bounding box center [692, 160] width 17 height 14
type input "[DATE]"
click at [723, 144] on button "Apply" at bounding box center [716, 143] width 31 height 18
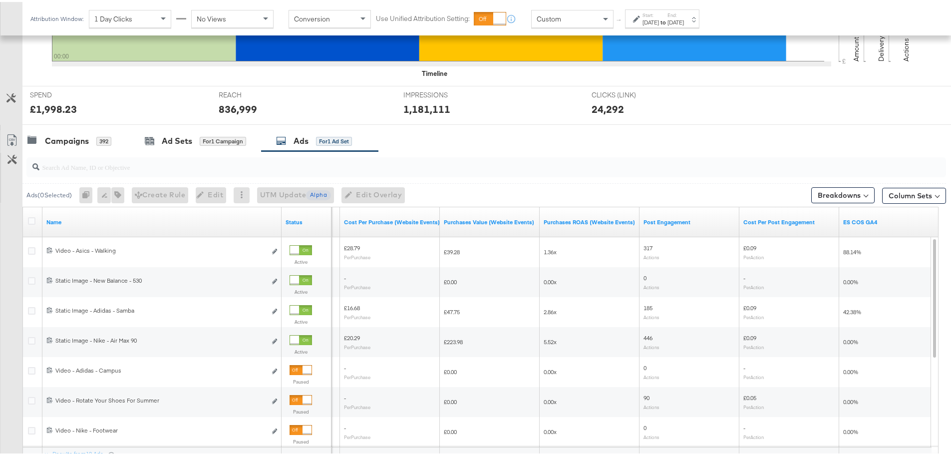
scroll to position [323, 0]
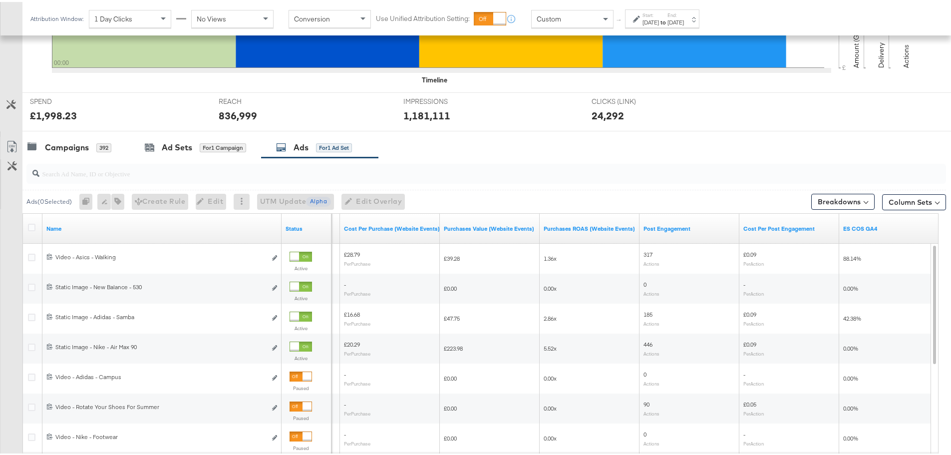
click at [659, 18] on div "[DATE]" at bounding box center [650, 20] width 16 height 8
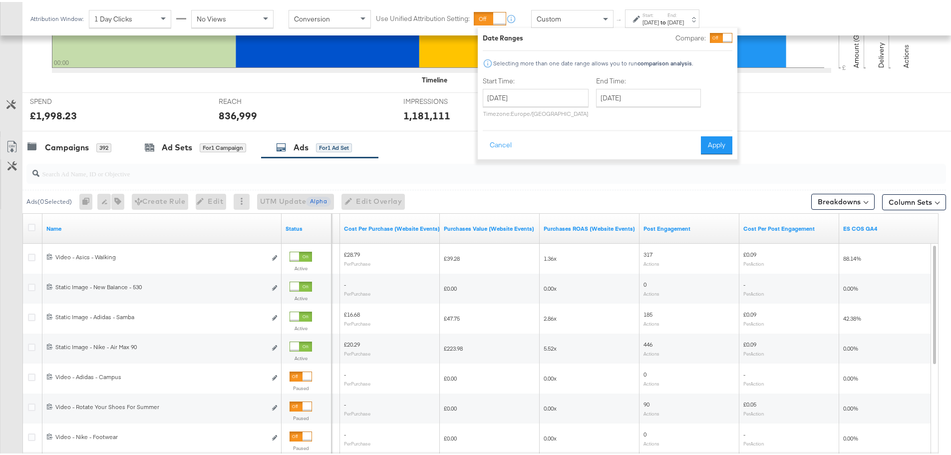
click at [534, 84] on div "Start Time: [DATE] ‹ [DATE] › Su Mo Tu We Th Fr Sa 27 28 29 30 31 1 2 3 4 5 6 7…" at bounding box center [536, 96] width 106 height 45
click at [541, 95] on input "[DATE]" at bounding box center [536, 96] width 106 height 18
click at [556, 157] on td "7" at bounding box center [561, 160] width 17 height 14
type input "[DATE]"
click at [616, 98] on input "[DATE]" at bounding box center [648, 96] width 105 height 18
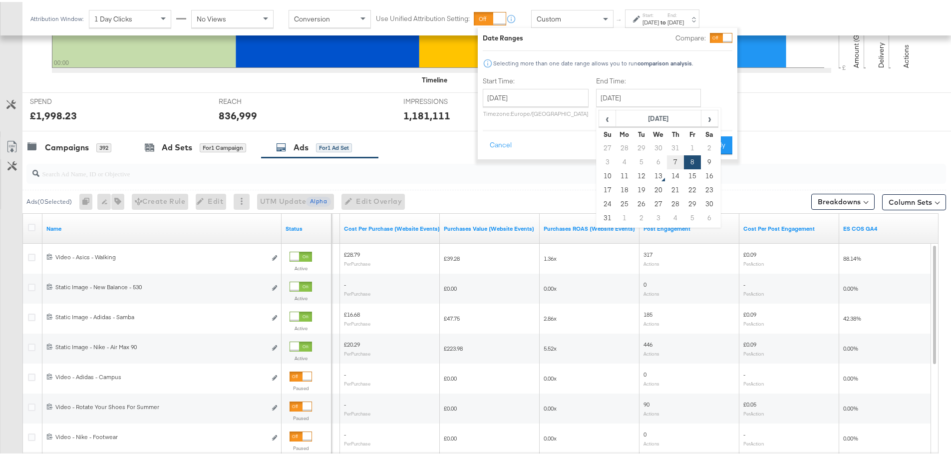
click at [673, 162] on td "7" at bounding box center [675, 160] width 17 height 14
type input "[DATE]"
click at [708, 142] on button "Apply" at bounding box center [716, 143] width 31 height 18
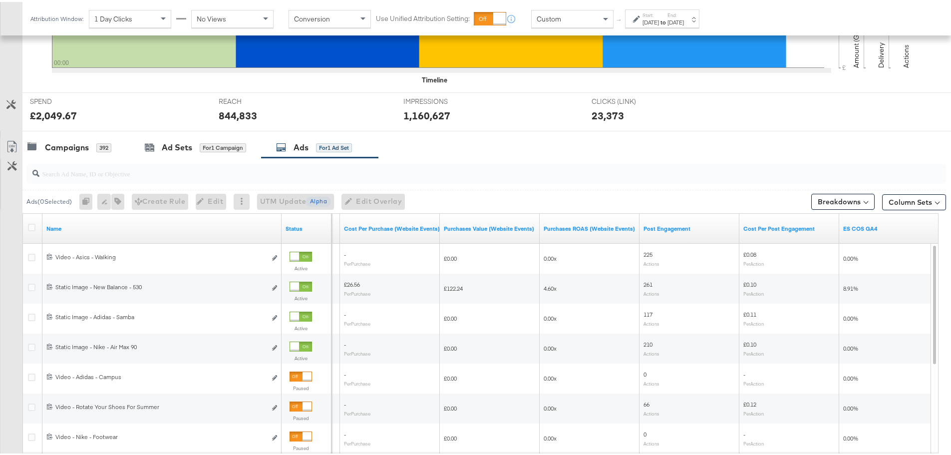
click at [678, 15] on div "Start: [DATE] to End: [DATE]" at bounding box center [662, 17] width 41 height 14
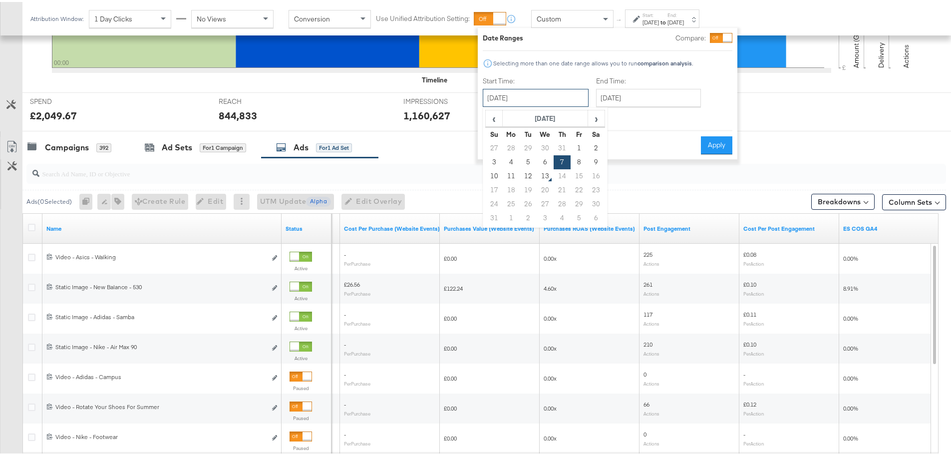
click at [518, 99] on input "[DATE]" at bounding box center [536, 96] width 106 height 18
click at [543, 157] on td "6" at bounding box center [544, 160] width 17 height 14
type input "[DATE]"
click at [611, 97] on input "[DATE]" at bounding box center [648, 96] width 105 height 18
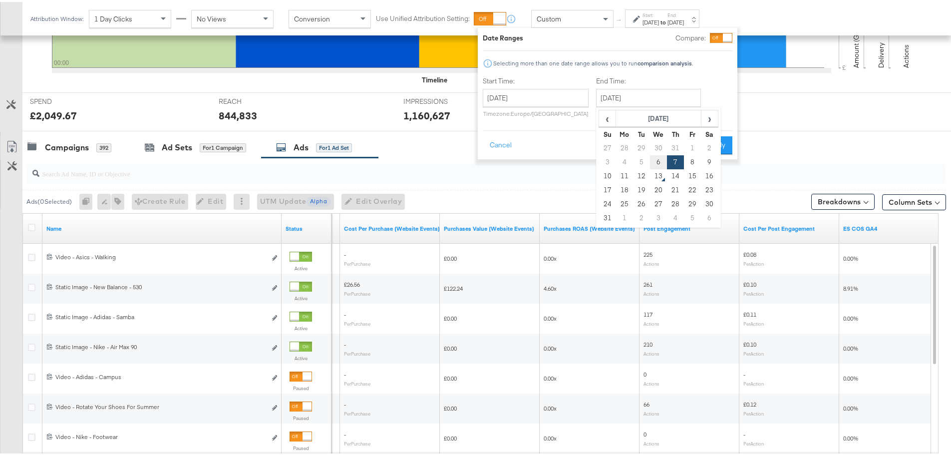
click at [661, 156] on td "6" at bounding box center [658, 160] width 17 height 14
type input "[DATE]"
click at [712, 146] on button "Apply" at bounding box center [716, 143] width 31 height 18
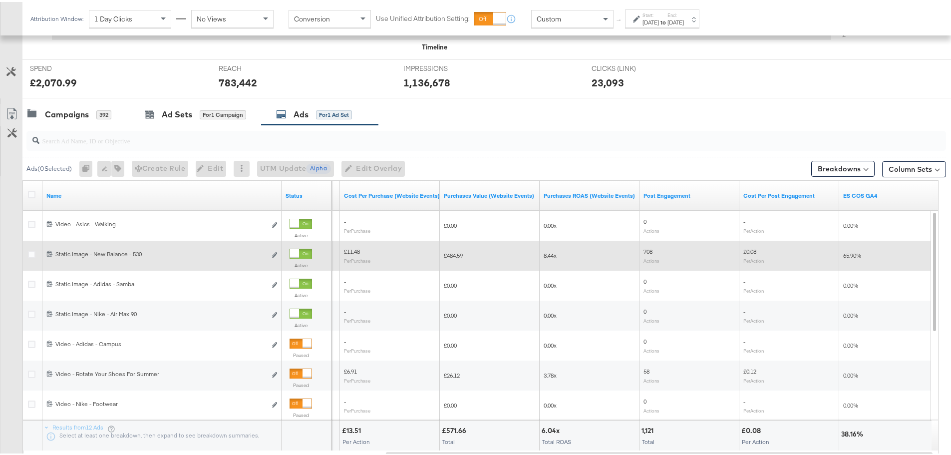
scroll to position [273, 0]
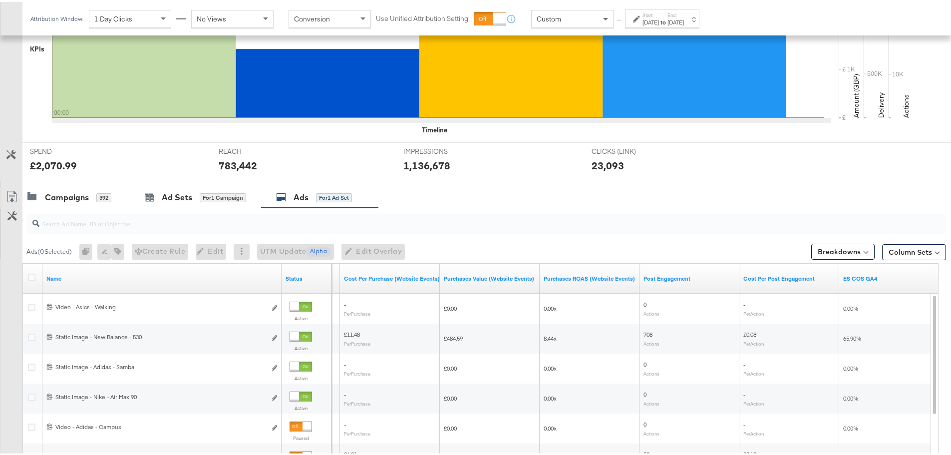
click at [651, 16] on div "[DATE]" at bounding box center [650, 20] width 16 height 8
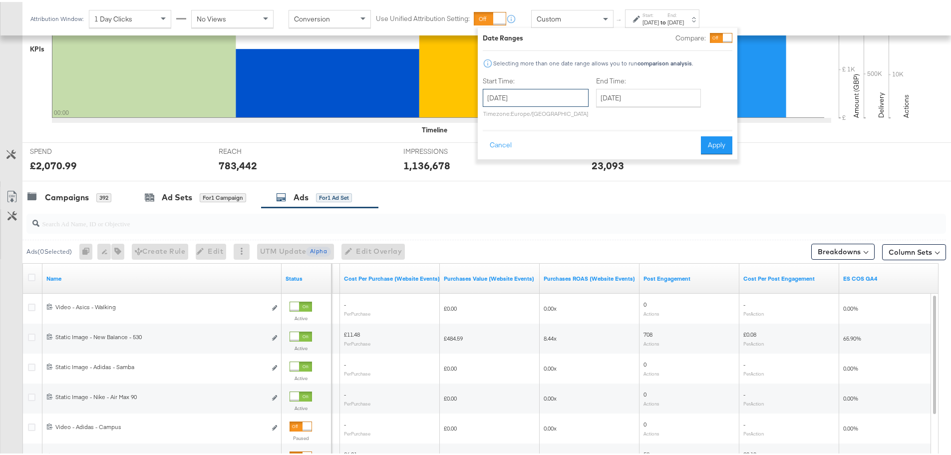
click at [541, 99] on input "[DATE]" at bounding box center [536, 96] width 106 height 18
click at [528, 154] on td "5" at bounding box center [527, 160] width 17 height 14
type input "[DATE]"
click at [627, 100] on input "[DATE]" at bounding box center [648, 96] width 105 height 18
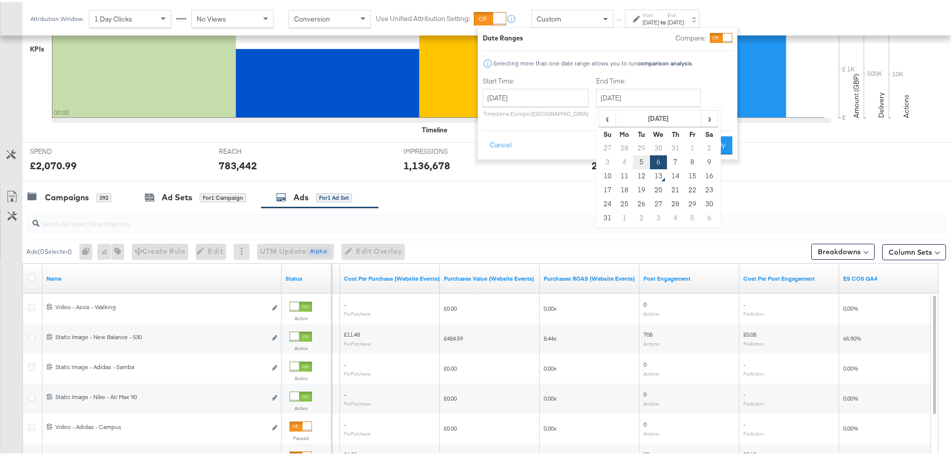
click at [641, 160] on td "5" at bounding box center [641, 160] width 17 height 14
type input "[DATE]"
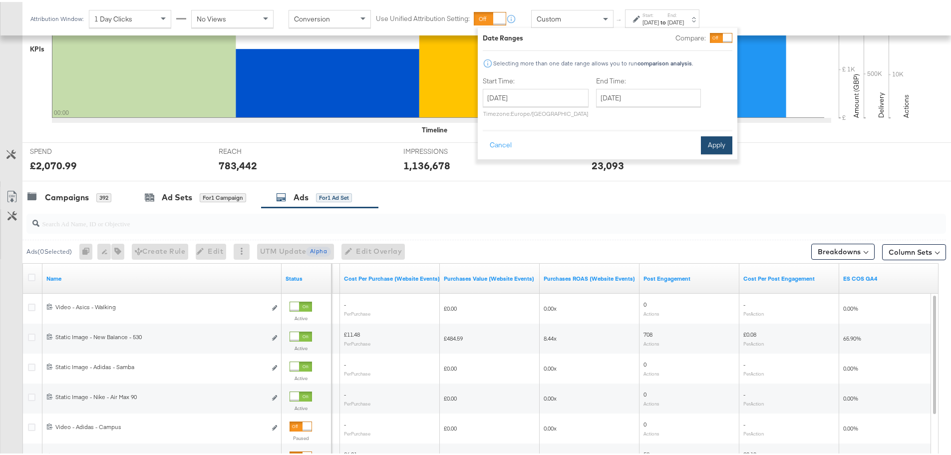
click at [722, 147] on button "Apply" at bounding box center [716, 143] width 31 height 18
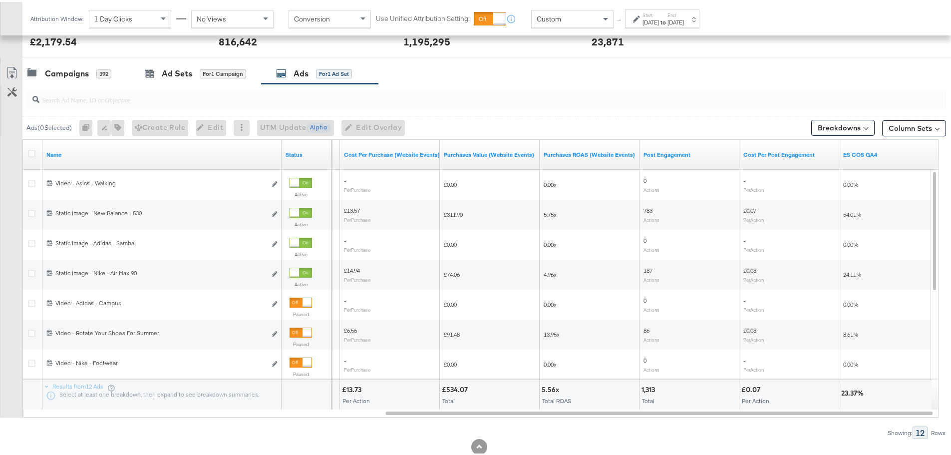
scroll to position [423, 0]
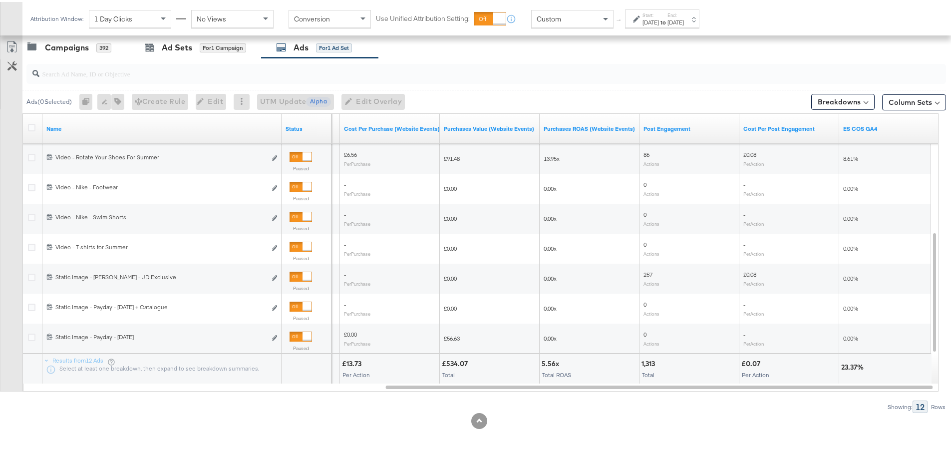
click at [684, 21] on div "[DATE]" at bounding box center [675, 20] width 16 height 8
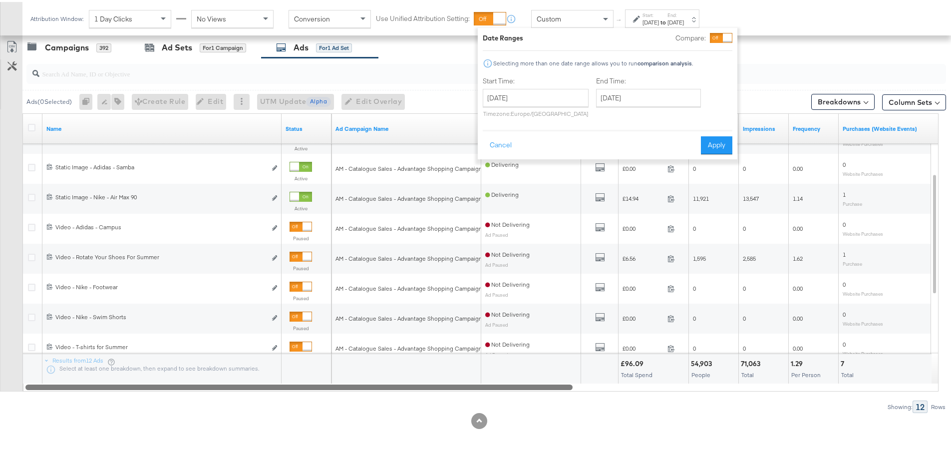
drag, startPoint x: 766, startPoint y: 383, endPoint x: 383, endPoint y: 389, distance: 383.8
click at [383, 389] on div "Ads ( 0 Selected) 0 Rename 0 ads Tags for 0 campaigns Create Rule Edit 0 ads Ed…" at bounding box center [473, 233] width 946 height 355
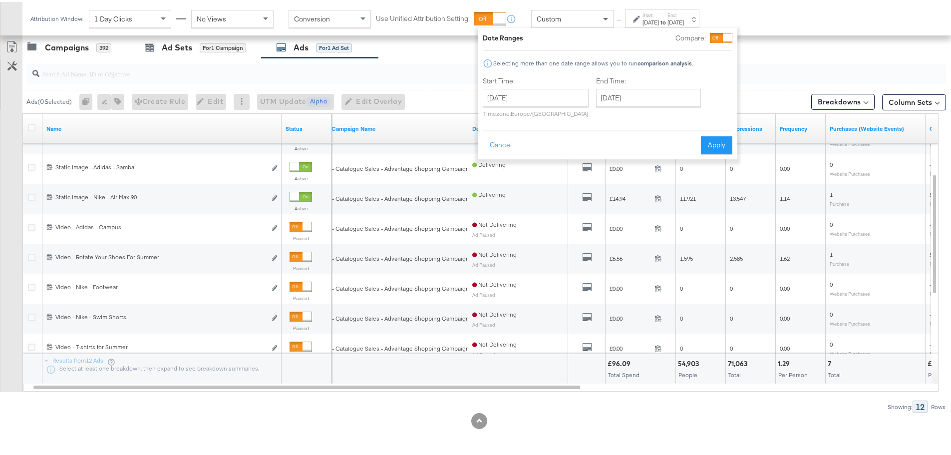
click at [428, 419] on div at bounding box center [479, 419] width 958 height 16
click at [489, 143] on button "Cancel" at bounding box center [501, 143] width 36 height 18
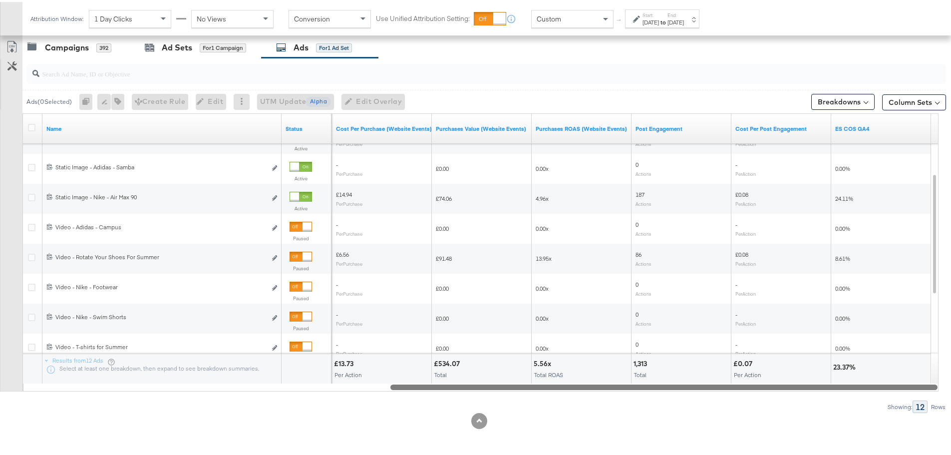
drag, startPoint x: 536, startPoint y: 387, endPoint x: 958, endPoint y: 383, distance: 421.7
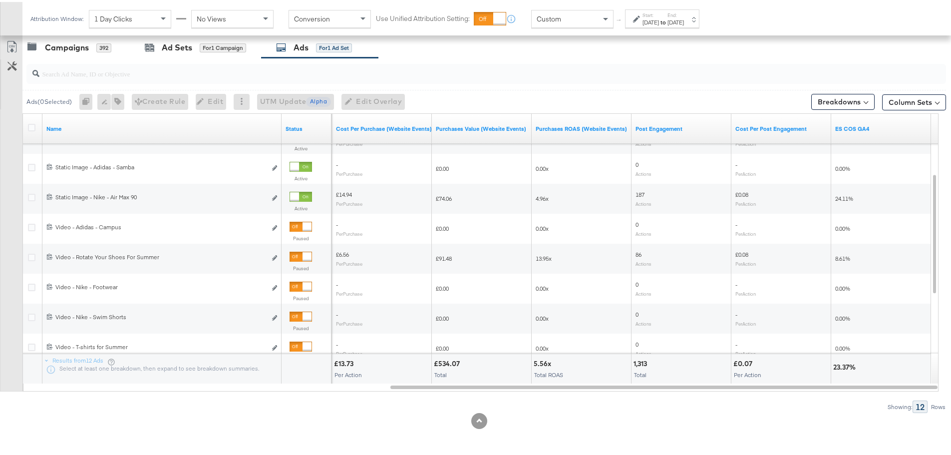
click at [659, 22] on div "[DATE]" at bounding box center [650, 20] width 16 height 8
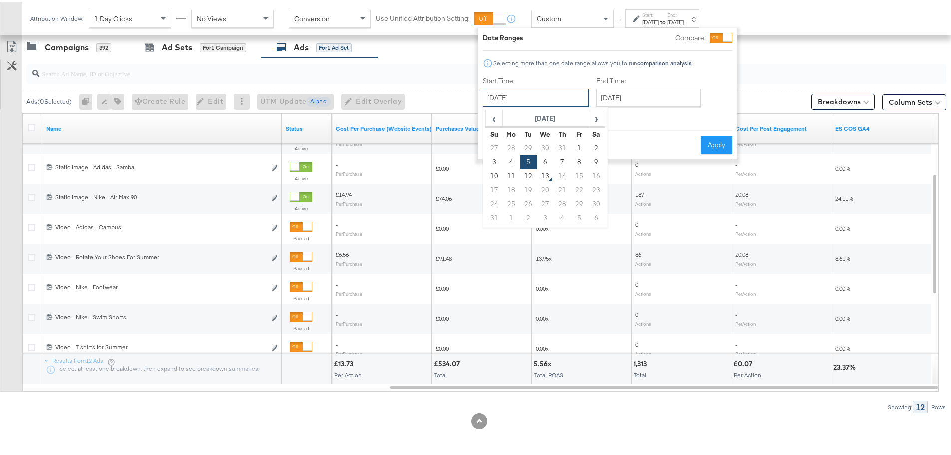
click at [547, 93] on input "[DATE]" at bounding box center [536, 96] width 106 height 18
click at [510, 160] on td "4" at bounding box center [510, 160] width 17 height 14
type input "[DATE]"
click at [630, 94] on input "[DATE]" at bounding box center [648, 96] width 105 height 18
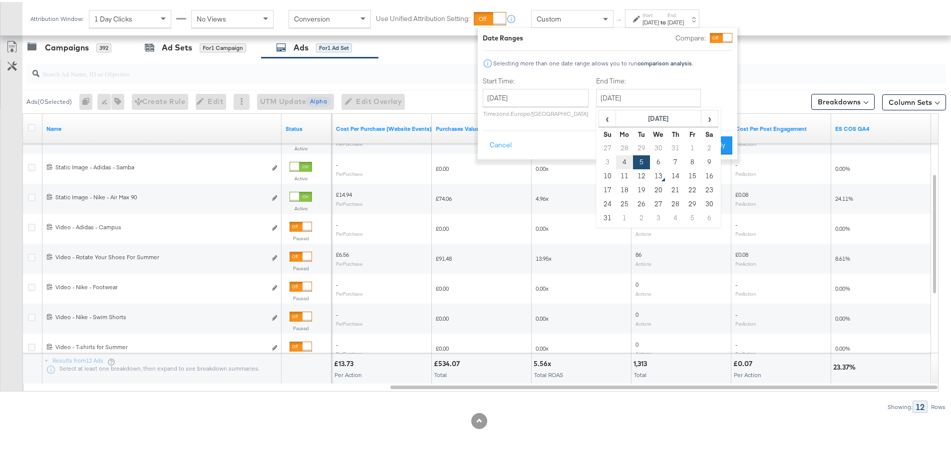
click at [624, 160] on td "4" at bounding box center [624, 160] width 17 height 14
type input "[DATE]"
click at [717, 138] on button "Apply" at bounding box center [716, 143] width 31 height 18
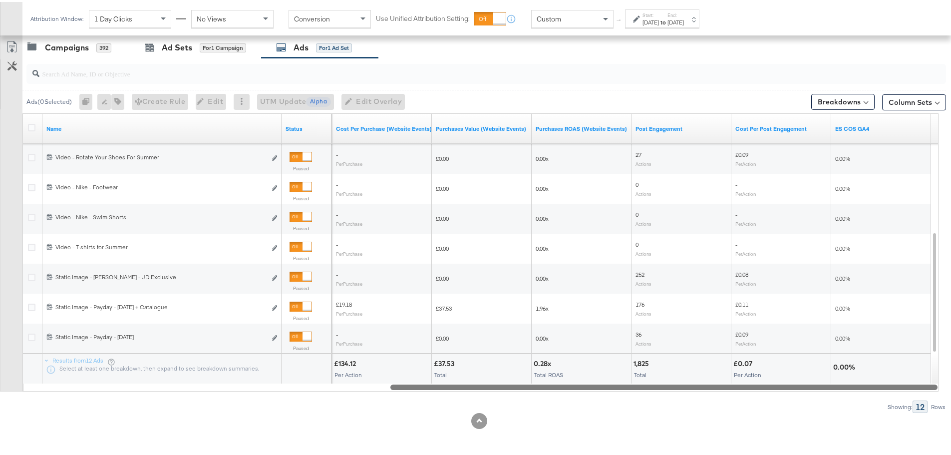
drag, startPoint x: 797, startPoint y: 385, endPoint x: 809, endPoint y: 380, distance: 13.2
click at [809, 380] on div "Name Status Purchases (Website Events) Cost Per Purchase (Website Events) Purch…" at bounding box center [480, 250] width 916 height 278
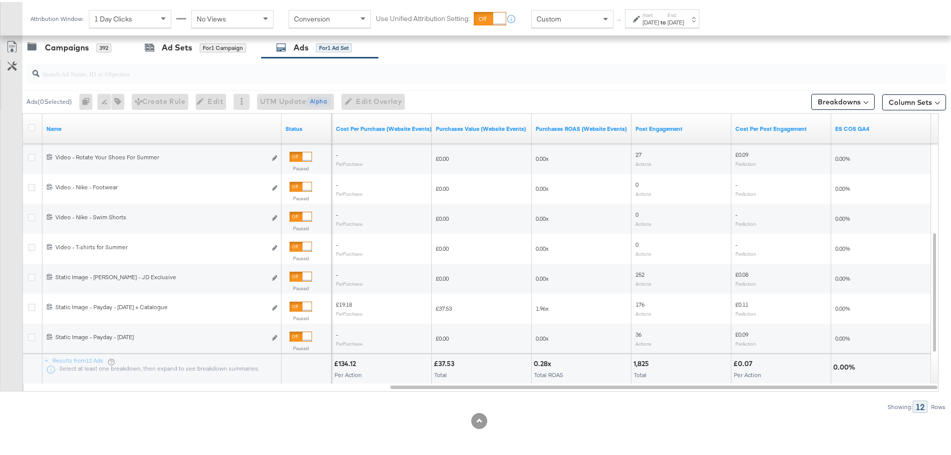
click at [659, 19] on div "[DATE]" at bounding box center [650, 20] width 16 height 8
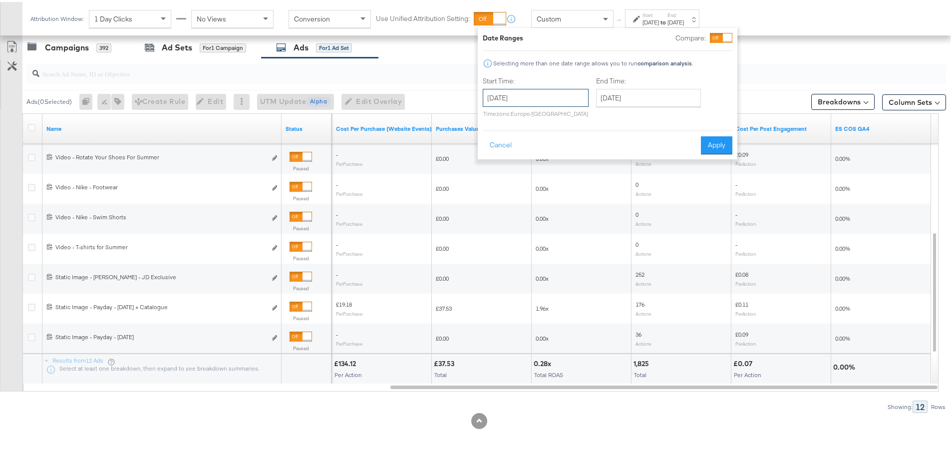
click at [551, 92] on input "[DATE]" at bounding box center [536, 96] width 106 height 18
click at [493, 156] on td "3" at bounding box center [494, 160] width 17 height 14
type input "[DATE]"
click at [619, 102] on input "[DATE]" at bounding box center [648, 96] width 105 height 18
click at [603, 160] on td "3" at bounding box center [607, 160] width 17 height 14
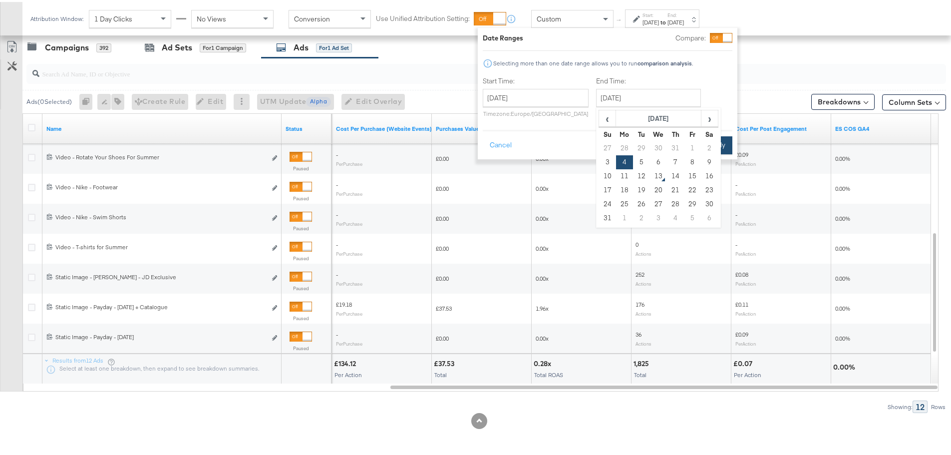
type input "[DATE]"
click at [712, 147] on button "Apply" at bounding box center [716, 143] width 31 height 18
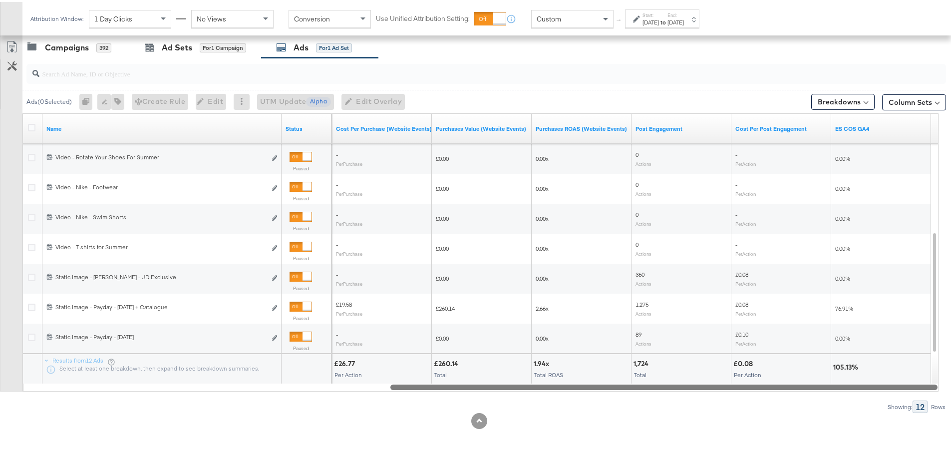
drag, startPoint x: 774, startPoint y: 383, endPoint x: 848, endPoint y: 390, distance: 74.2
click at [848, 390] on div "Ads ( 0 Selected) 0 Rename 0 ads Tags for 0 campaigns Create Rule Edit 0 ads Ed…" at bounding box center [473, 233] width 946 height 355
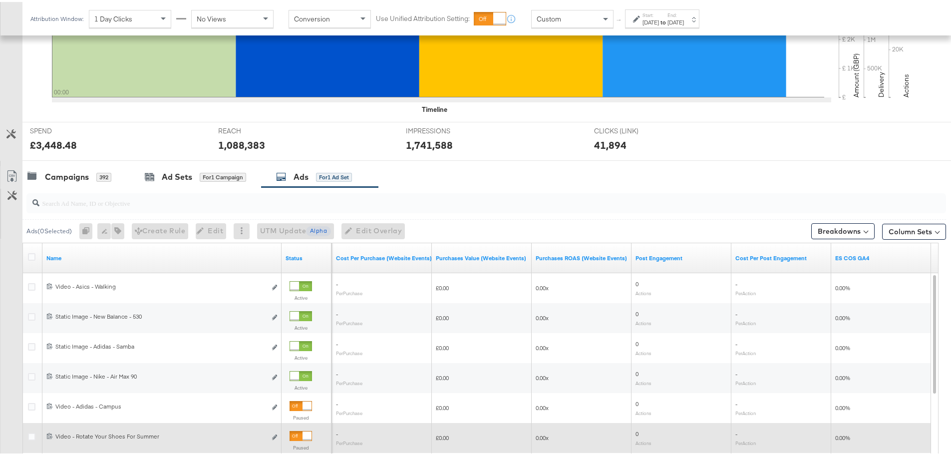
scroll to position [273, 0]
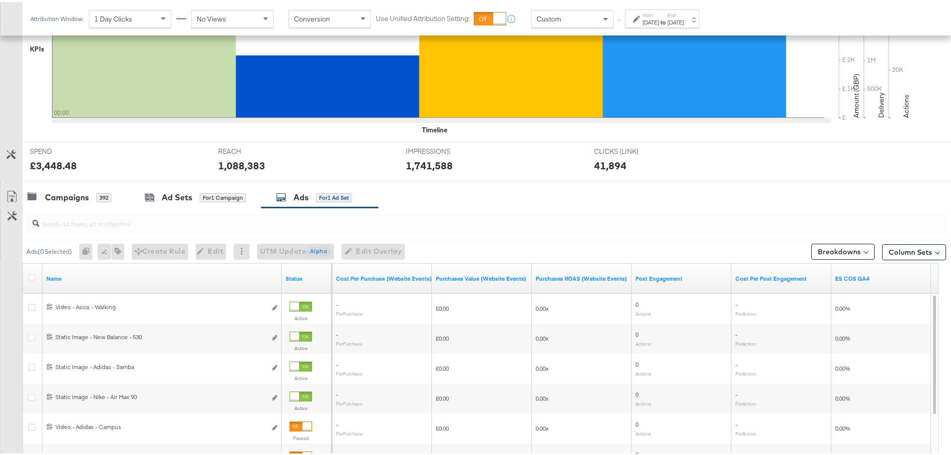
click at [659, 17] on div "[DATE]" at bounding box center [650, 20] width 16 height 8
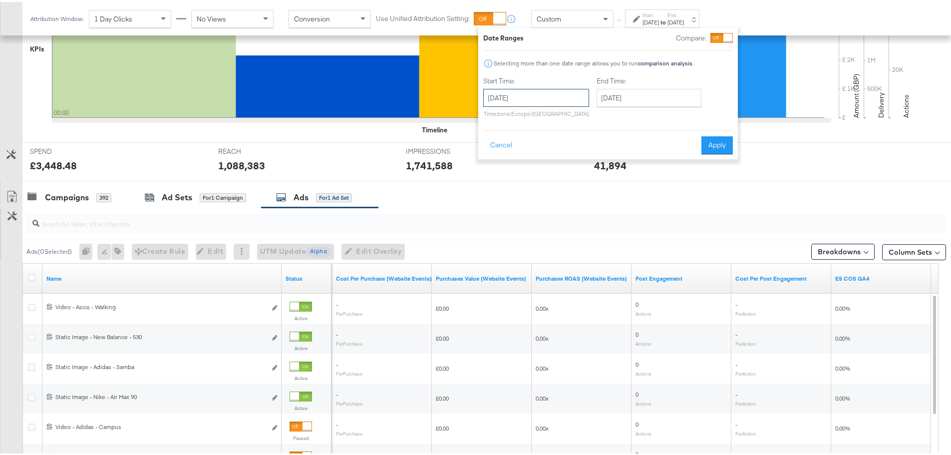
click at [548, 87] on input "[DATE]" at bounding box center [536, 96] width 106 height 18
click at [546, 95] on input "[DATE]" at bounding box center [536, 96] width 106 height 18
click at [595, 144] on td "2" at bounding box center [596, 146] width 17 height 14
type input "[DATE]"
click at [640, 93] on input "[DATE]" at bounding box center [650, 96] width 105 height 18
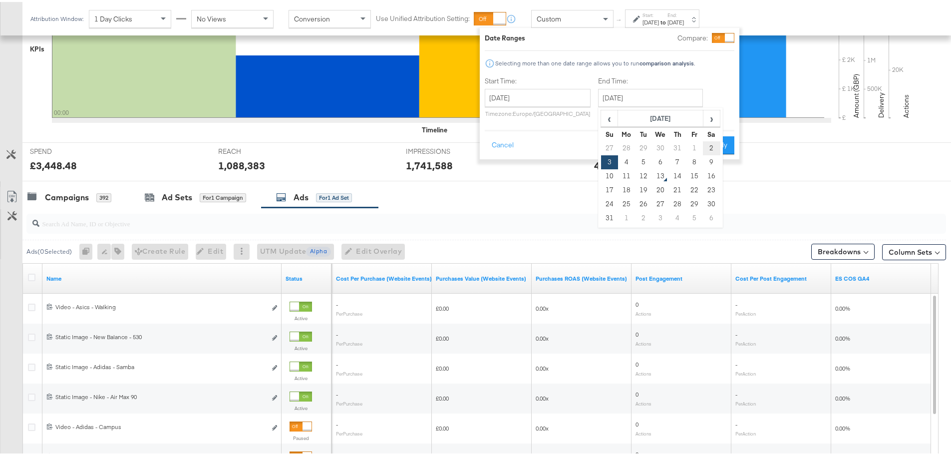
click at [709, 144] on td "2" at bounding box center [711, 146] width 17 height 14
type input "[DATE]"
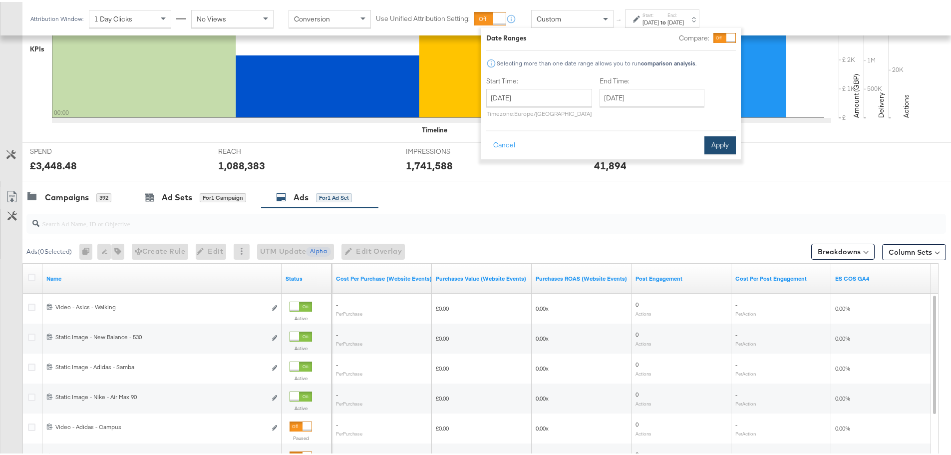
click at [720, 138] on button "Apply" at bounding box center [719, 143] width 31 height 18
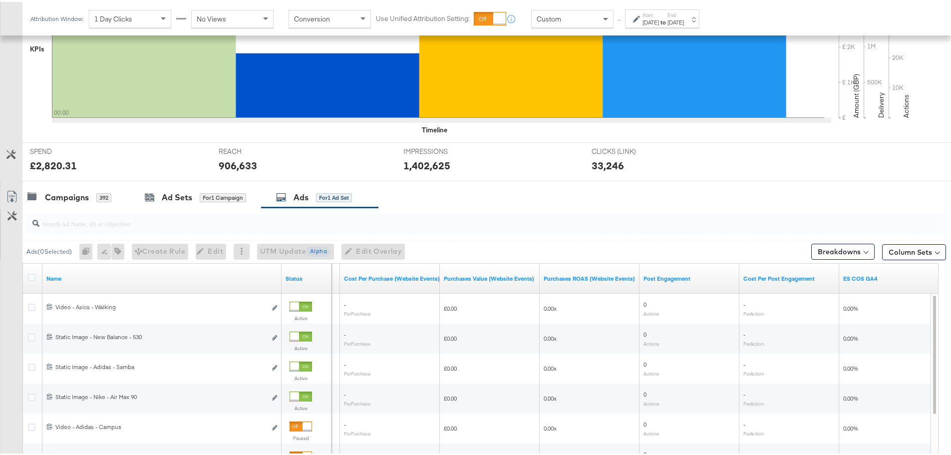
click at [654, 22] on div "[DATE]" at bounding box center [650, 20] width 16 height 8
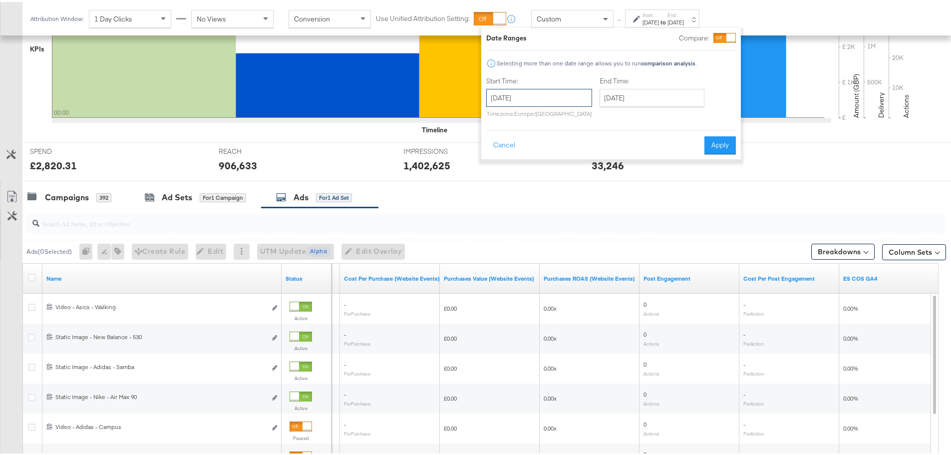
click at [523, 96] on input "[DATE]" at bounding box center [539, 96] width 106 height 18
click at [581, 141] on td "1" at bounding box center [582, 146] width 17 height 14
type input "[DATE]"
click at [634, 94] on input "[DATE]" at bounding box center [649, 96] width 105 height 18
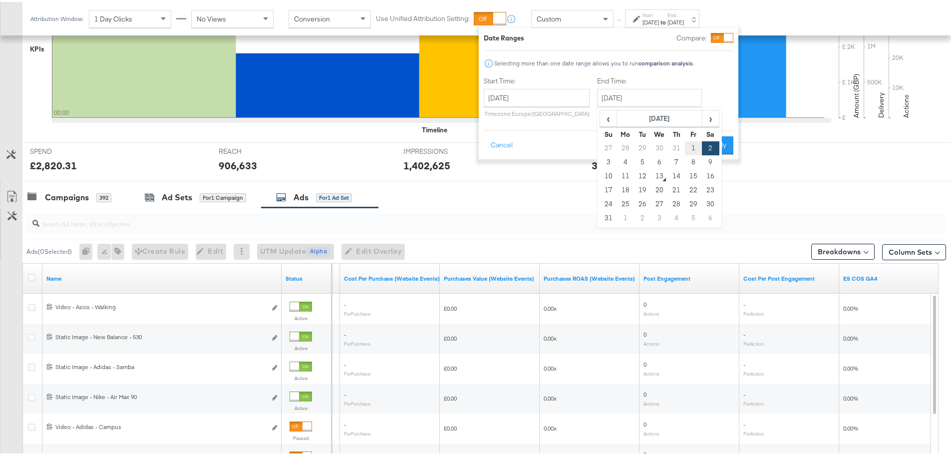
click at [687, 146] on td "1" at bounding box center [693, 146] width 17 height 14
type input "[DATE]"
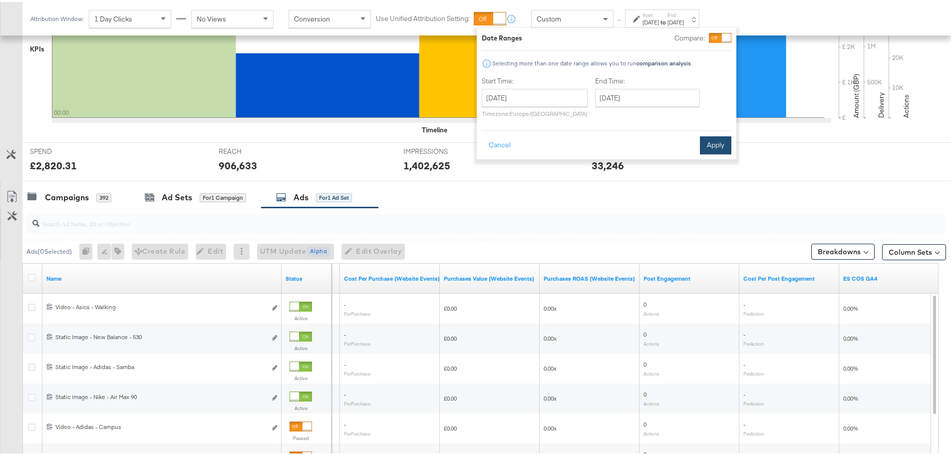
click at [702, 143] on button "Apply" at bounding box center [715, 143] width 31 height 18
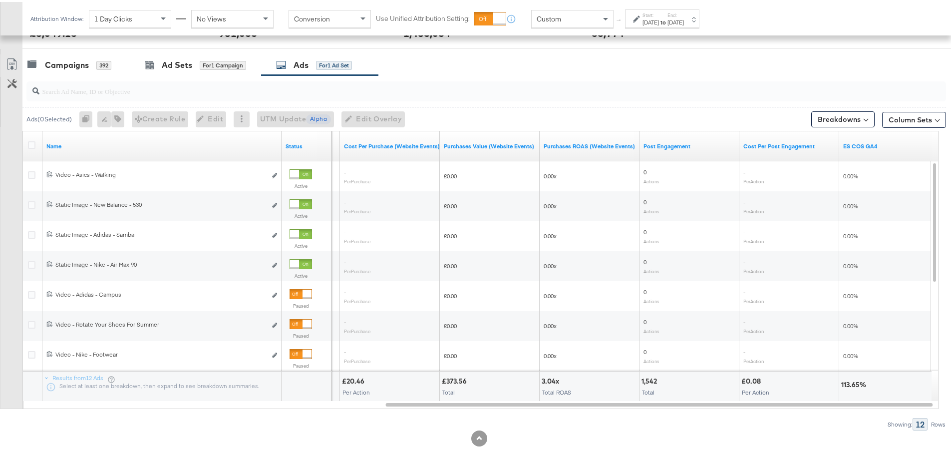
scroll to position [423, 0]
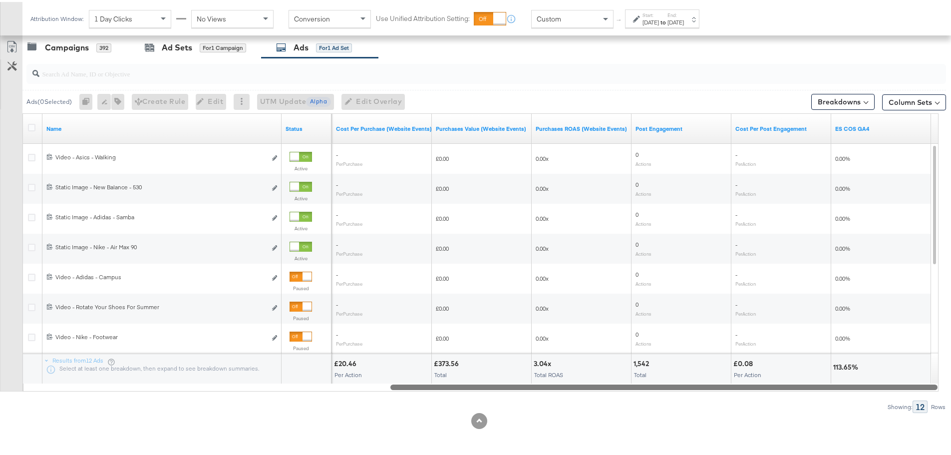
drag, startPoint x: 610, startPoint y: 384, endPoint x: 735, endPoint y: 403, distance: 126.6
click at [735, 403] on div "Ads ( 0 Selected) 0 Rename 0 ads Tags for 0 campaigns Create Rule Edit 0 ads Ed…" at bounding box center [473, 233] width 946 height 355
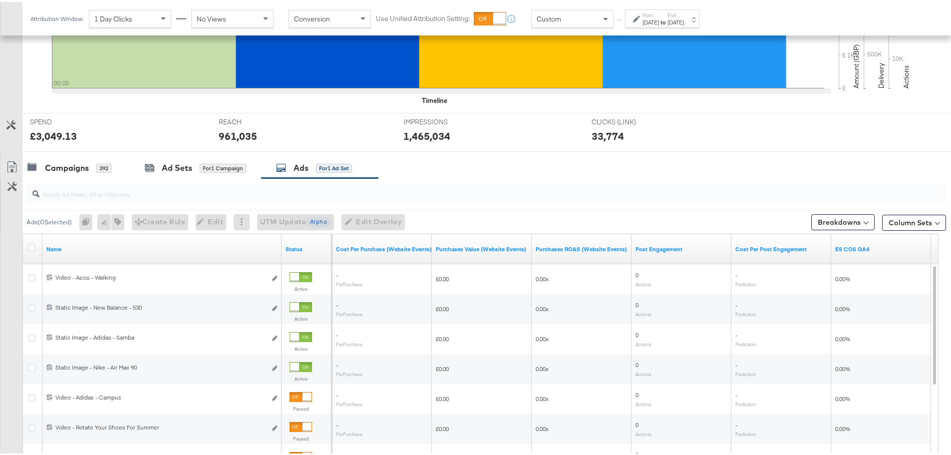
scroll to position [273, 0]
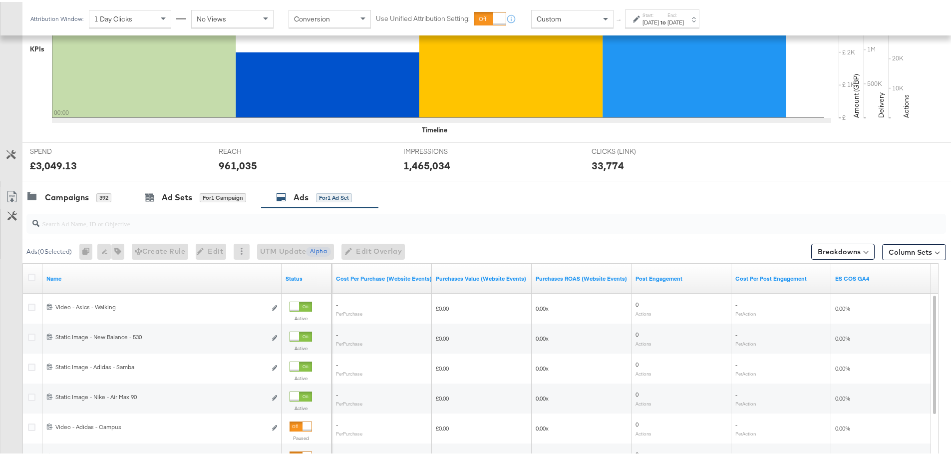
click at [655, 16] on div "[DATE]" at bounding box center [650, 20] width 16 height 8
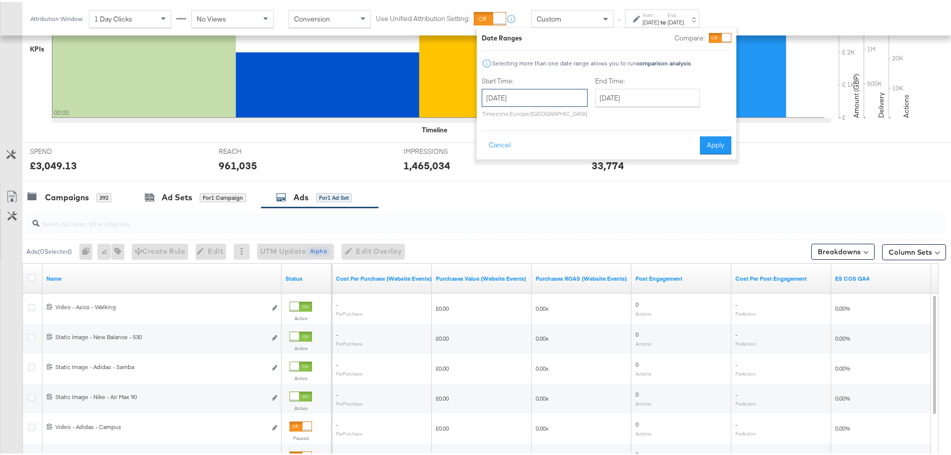
click at [542, 93] on input "[DATE]" at bounding box center [535, 96] width 106 height 18
click at [554, 146] on td "31" at bounding box center [560, 146] width 17 height 14
type input "[DATE]"
click at [634, 95] on input "[DATE]" at bounding box center [647, 96] width 105 height 18
click at [670, 147] on td "31" at bounding box center [674, 146] width 17 height 14
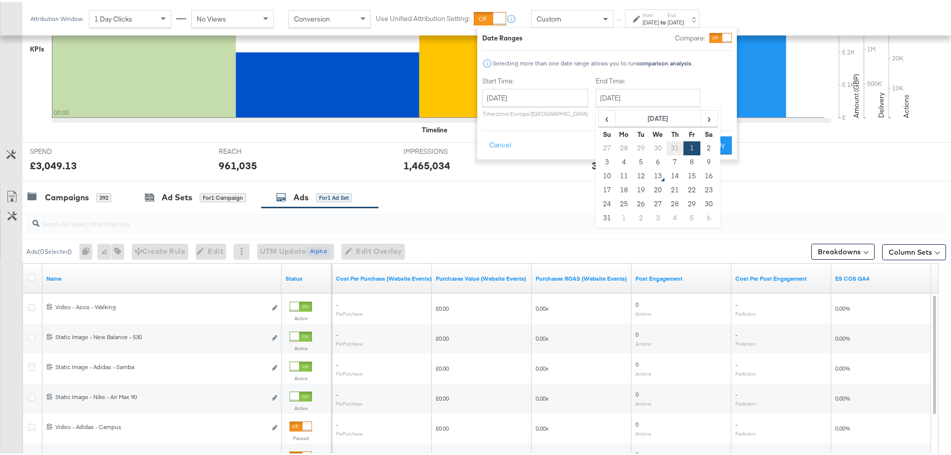
type input "[DATE]"
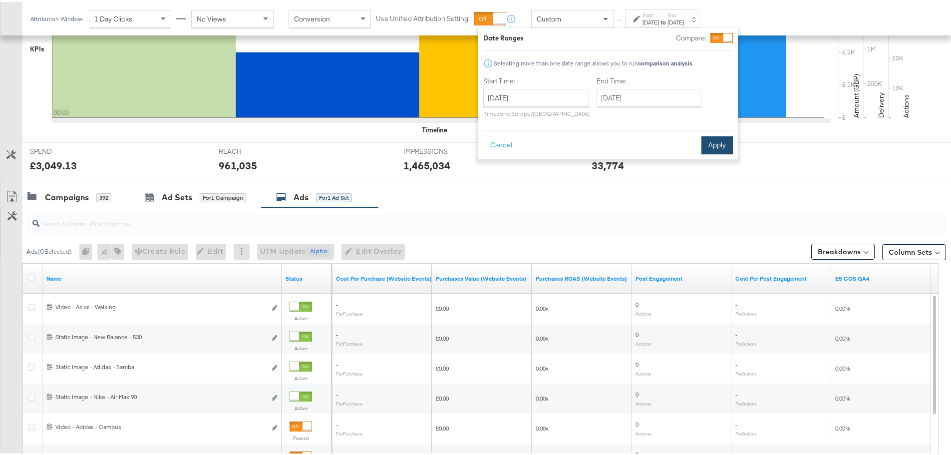
click at [718, 137] on button "Apply" at bounding box center [716, 143] width 31 height 18
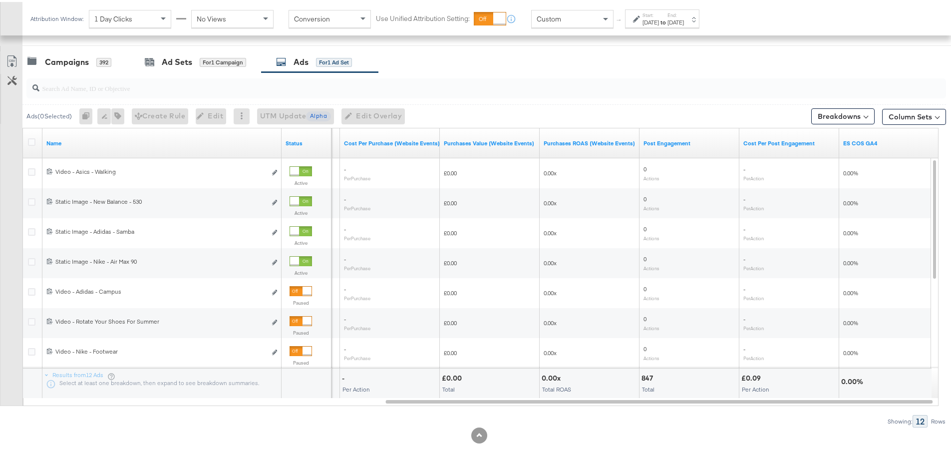
scroll to position [423, 0]
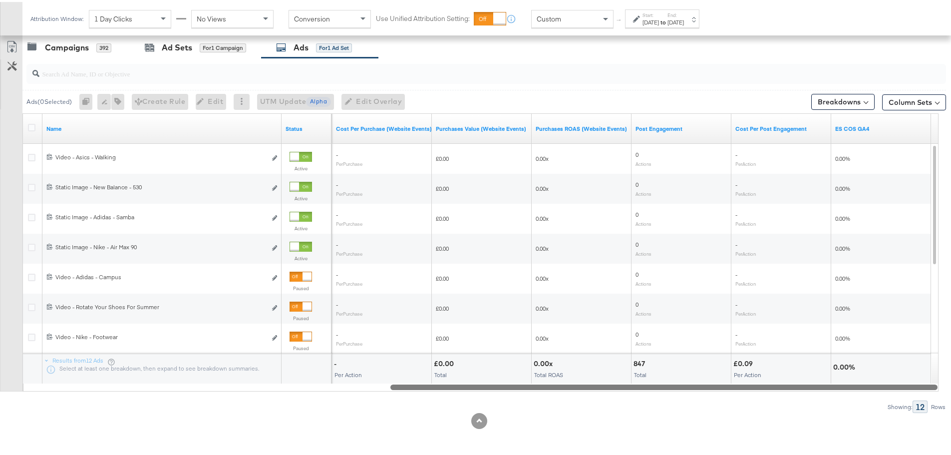
drag, startPoint x: 800, startPoint y: 386, endPoint x: 930, endPoint y: 391, distance: 129.8
click at [930, 391] on div "Ads ( 0 Selected) 0 Rename 0 ads Tags for 0 campaigns Create Rule Edit 0 ads Ed…" at bounding box center [473, 233] width 946 height 355
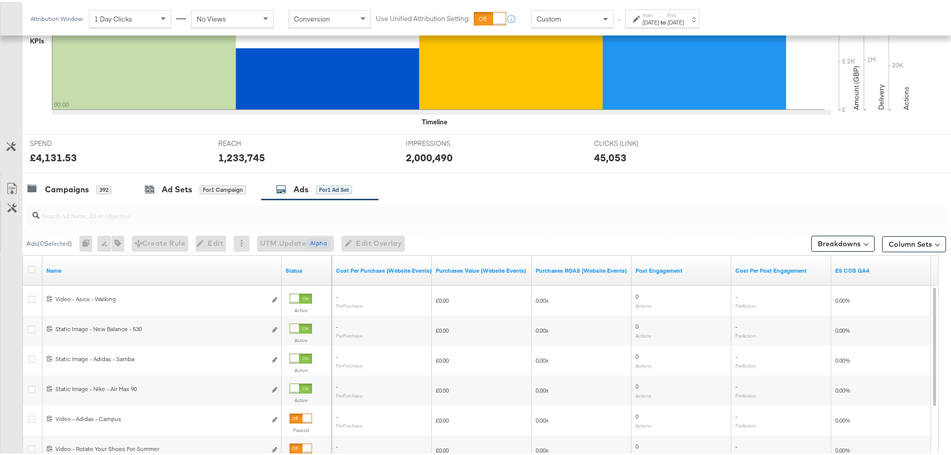
scroll to position [273, 0]
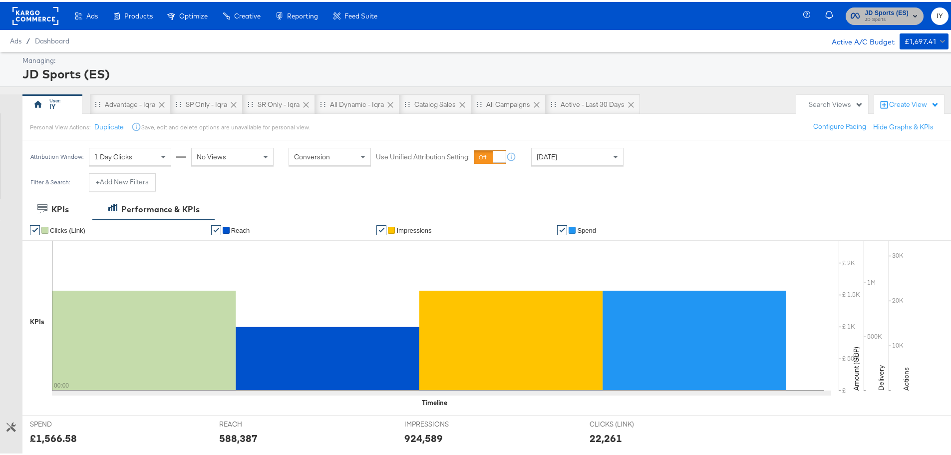
click at [864, 14] on span "JD Sports" at bounding box center [886, 18] width 44 height 8
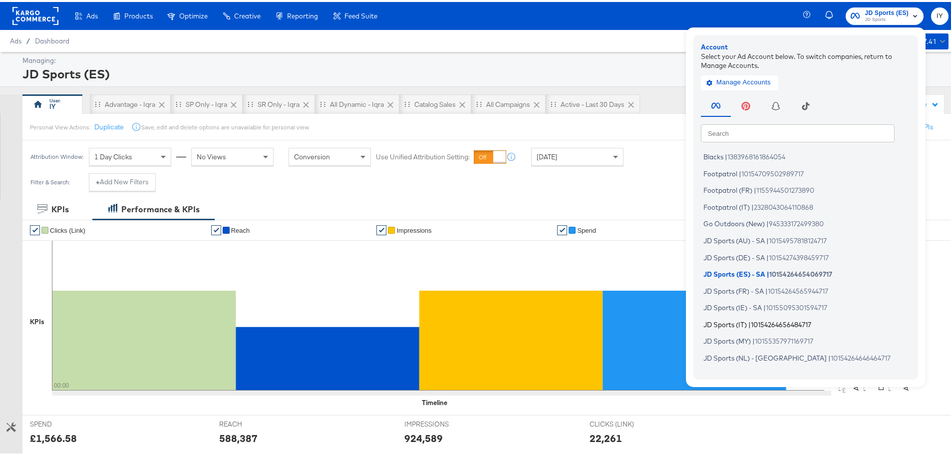
click at [732, 320] on span "JD Sports (IT)" at bounding box center [724, 322] width 43 height 8
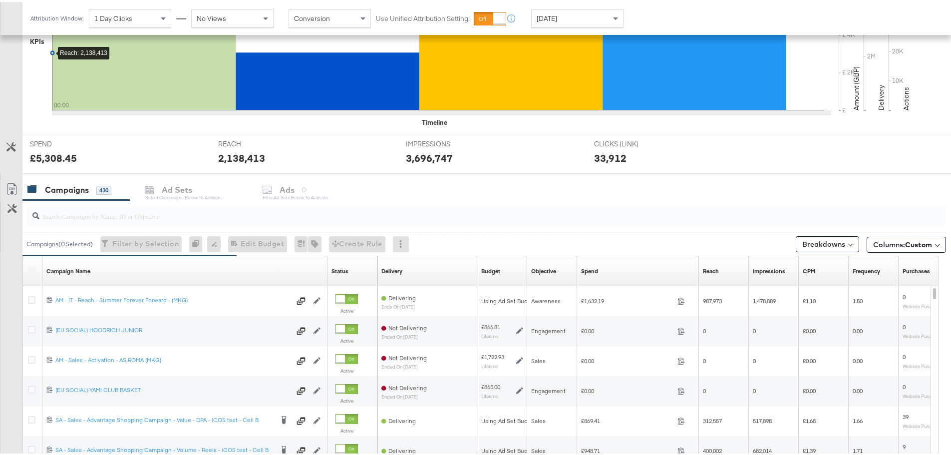
scroll to position [399, 0]
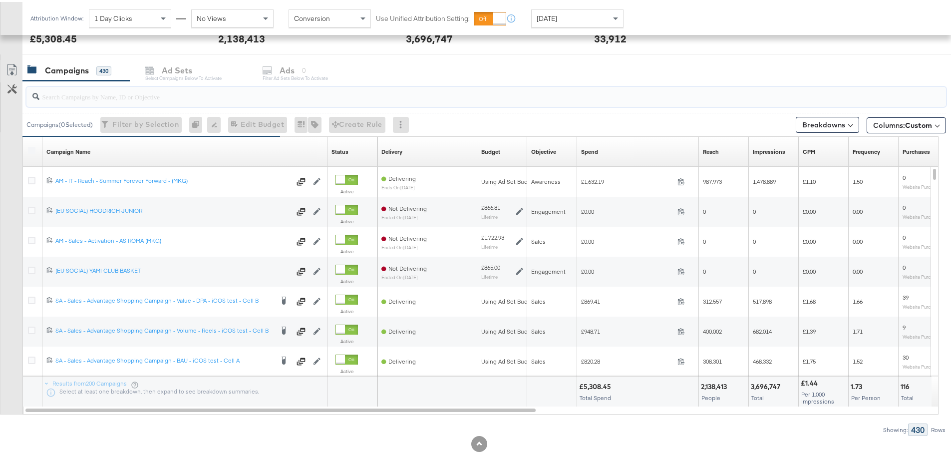
click at [95, 97] on input "search" at bounding box center [450, 90] width 822 height 19
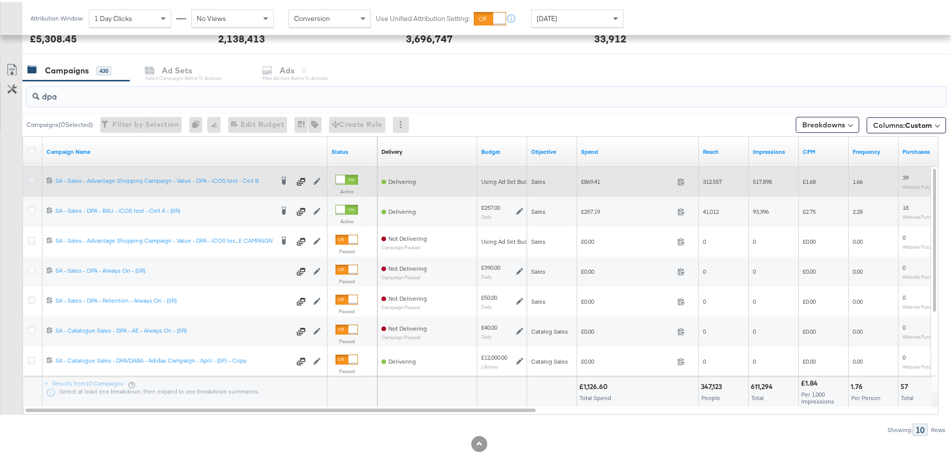
type input "dpa"
click at [31, 176] on icon at bounding box center [31, 178] width 7 height 7
click at [0, 0] on input "checkbox" at bounding box center [0, 0] width 0 height 0
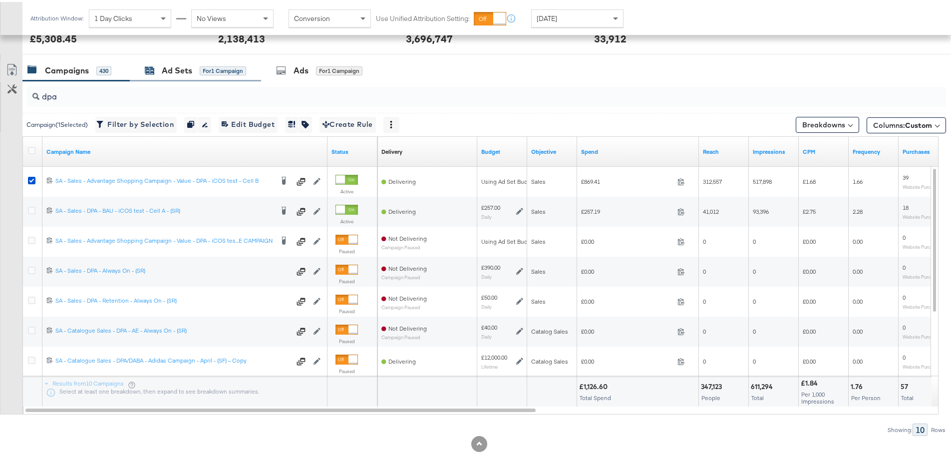
click at [173, 64] on div "Ad Sets" at bounding box center [177, 68] width 30 height 11
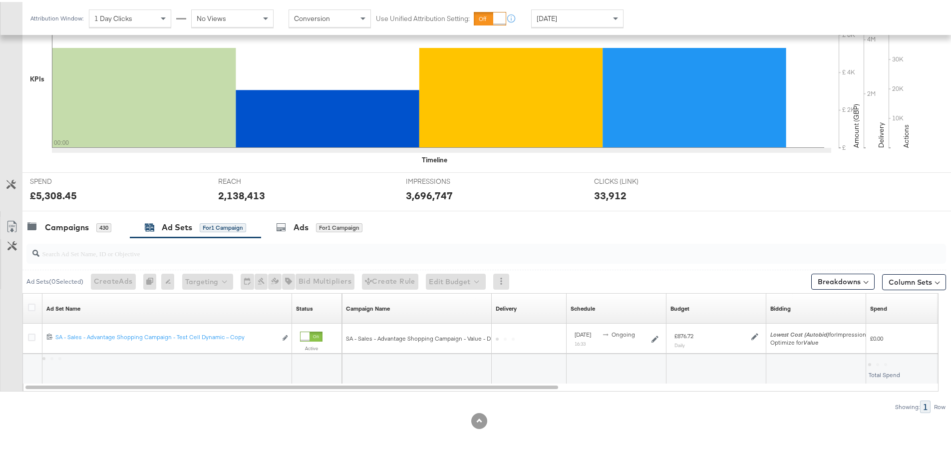
scroll to position [243, 0]
click at [310, 220] on div "Ads for 1 Campaign" at bounding box center [319, 225] width 86 height 11
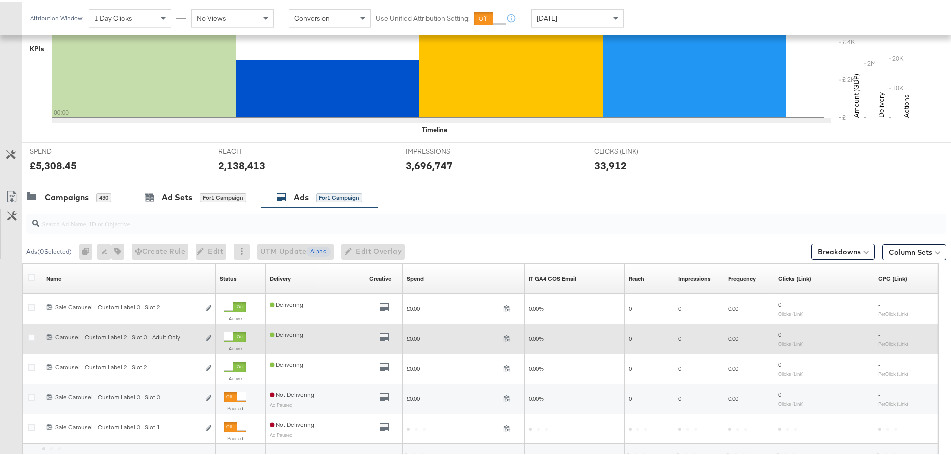
scroll to position [362, 0]
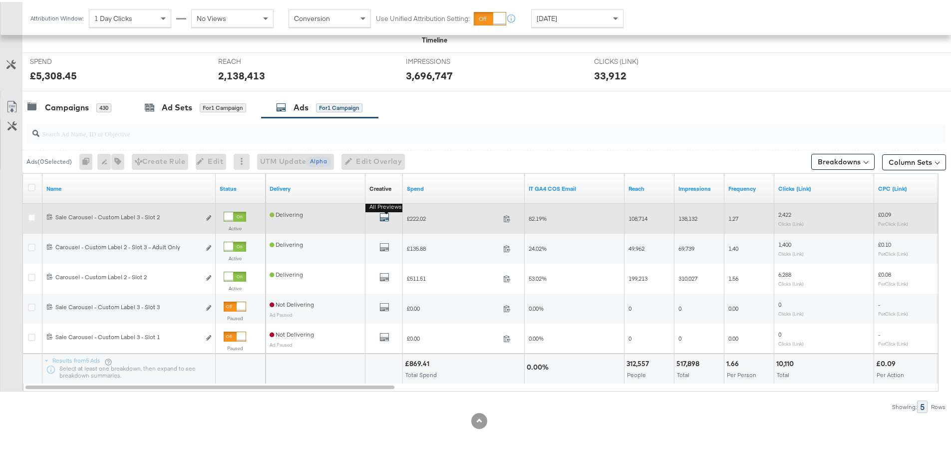
click at [382, 216] on icon "default" at bounding box center [384, 215] width 10 height 10
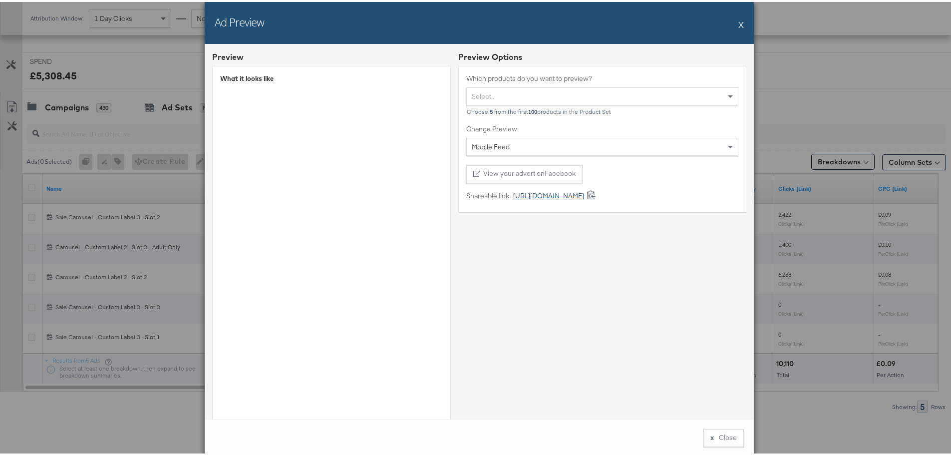
click at [528, 195] on link "https://fb.me/29qrTBH9q8GgpQU" at bounding box center [546, 193] width 73 height 9
click at [738, 18] on button "X" at bounding box center [740, 22] width 5 height 20
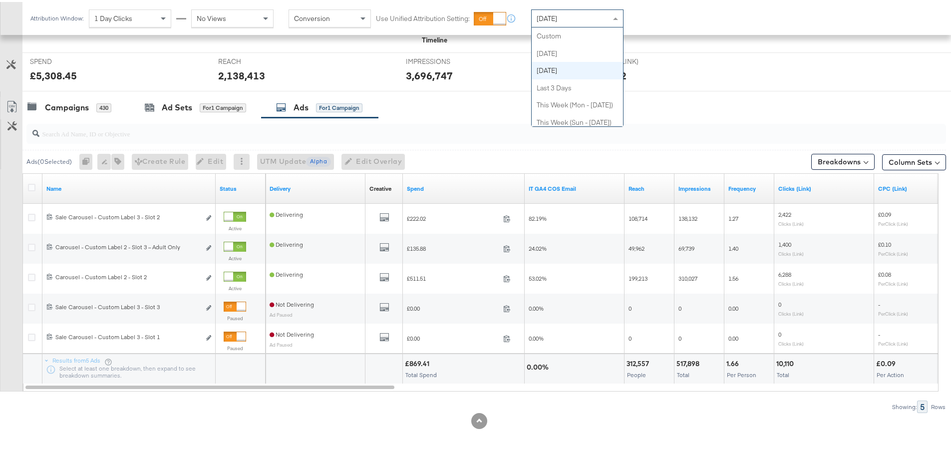
scroll to position [34, 0]
click at [557, 19] on span "[DATE]" at bounding box center [546, 16] width 20 height 9
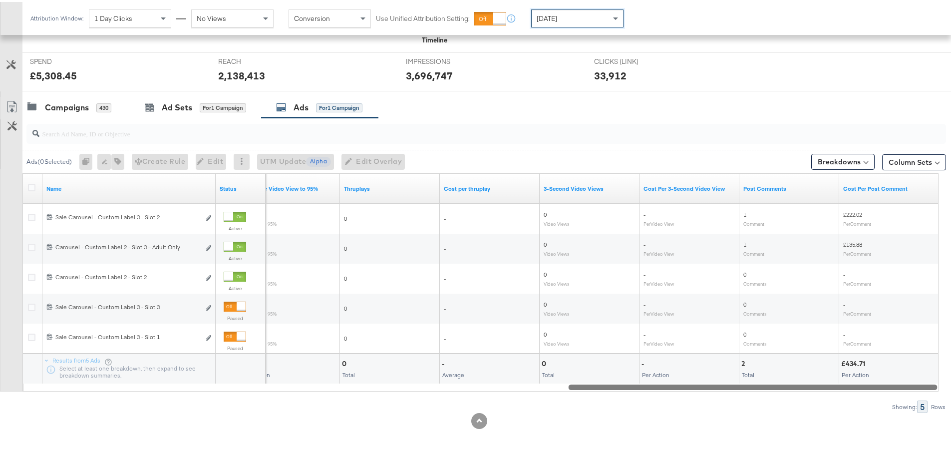
drag, startPoint x: 358, startPoint y: 385, endPoint x: 958, endPoint y: 406, distance: 599.6
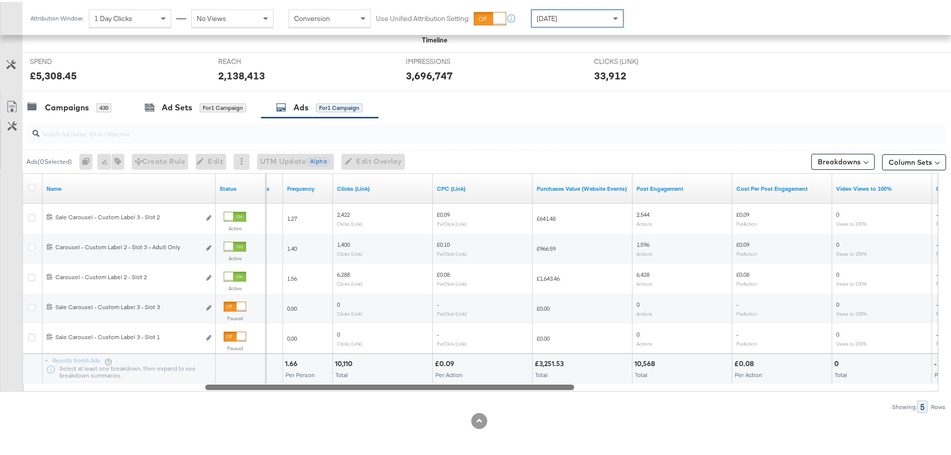
drag, startPoint x: 552, startPoint y: 386, endPoint x: 235, endPoint y: 393, distance: 317.4
click at [235, 393] on div "Ads ( 0 Selected) 0 Rename 0 ads Tags for 0 campaigns Create Rule Edit 0 ads Ed…" at bounding box center [473, 263] width 946 height 295
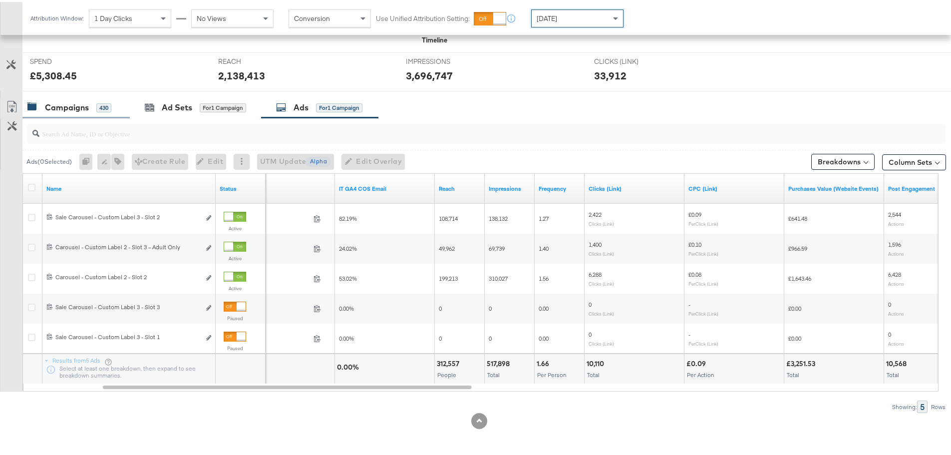
click at [79, 103] on div "Campaigns" at bounding box center [67, 105] width 44 height 11
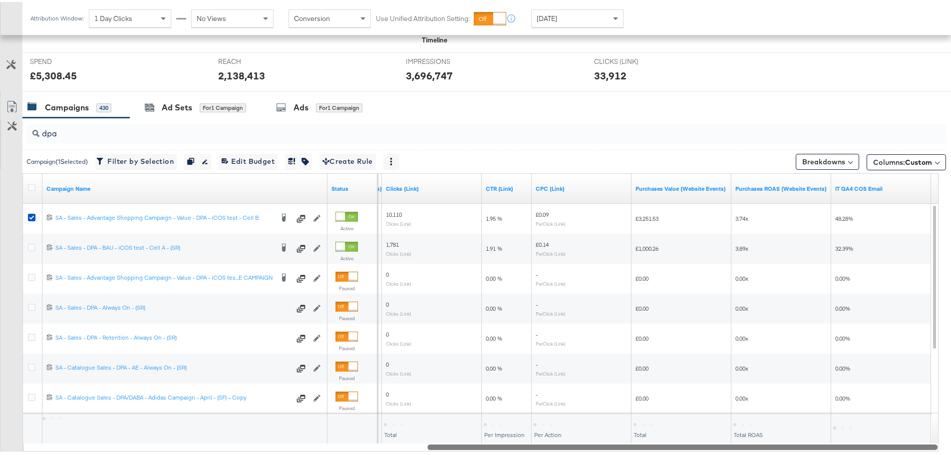
drag, startPoint x: 492, startPoint y: 444, endPoint x: 958, endPoint y: 463, distance: 465.9
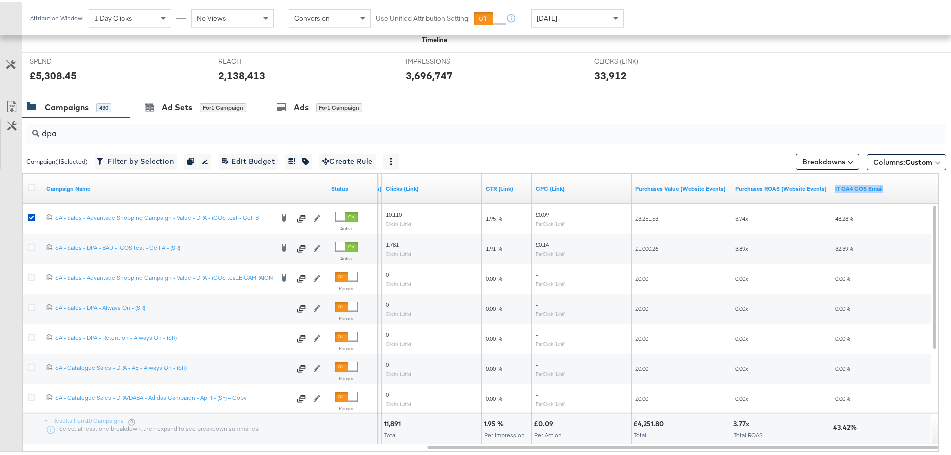
drag, startPoint x: 889, startPoint y: 185, endPoint x: 830, endPoint y: 176, distance: 59.0
click at [830, 176] on div "Cost Per Purchase (Website Events) Clicks (Link) CTR (Link) CPC (Link) Purchase…" at bounding box center [295, 187] width 1269 height 30
copy div "IT GA4 COS Email"
click at [314, 96] on div "Ads for 1 Campaign" at bounding box center [319, 105] width 117 height 21
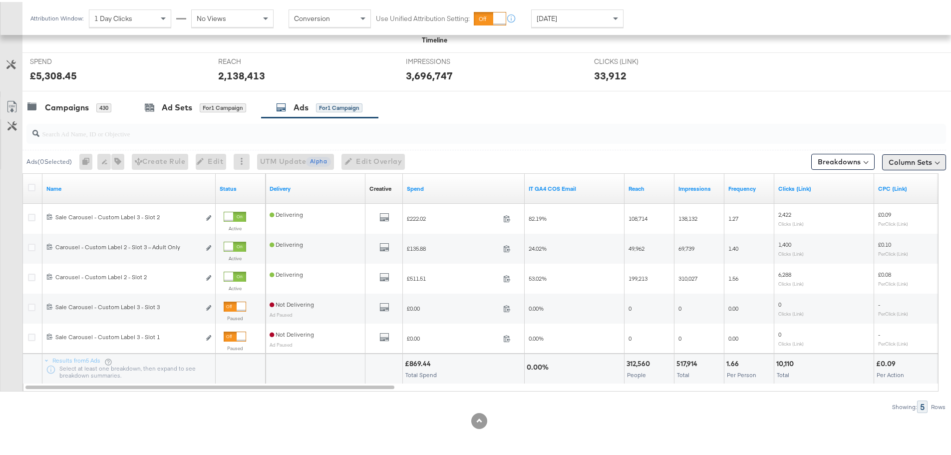
click at [903, 164] on button "Column Sets" at bounding box center [914, 160] width 64 height 16
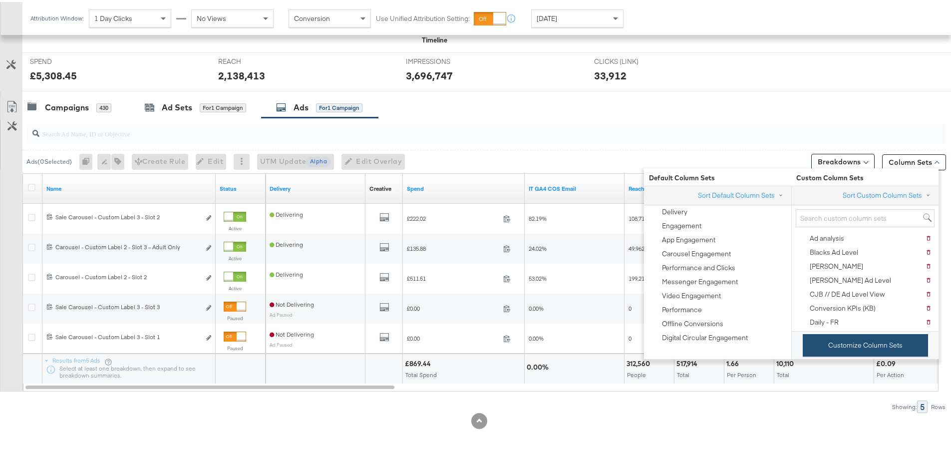
click at [889, 346] on button "Customize Column Sets" at bounding box center [864, 343] width 125 height 22
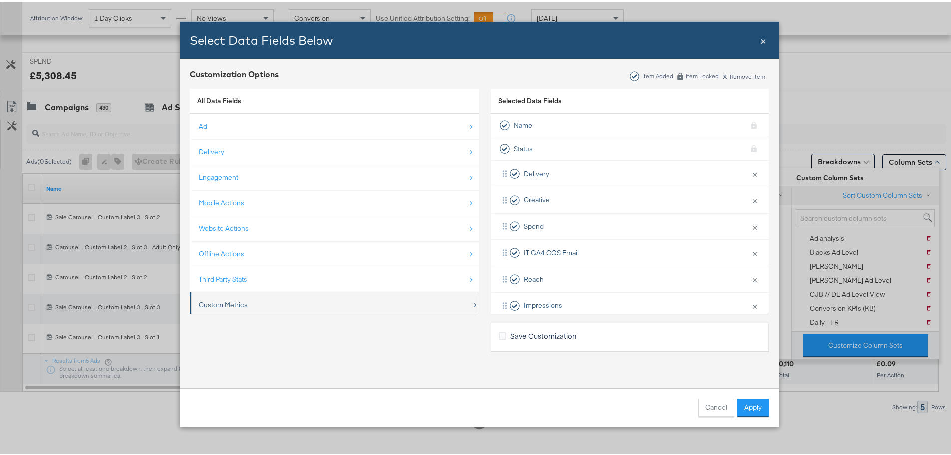
click at [278, 301] on div "Custom Metrics" at bounding box center [335, 302] width 273 height 20
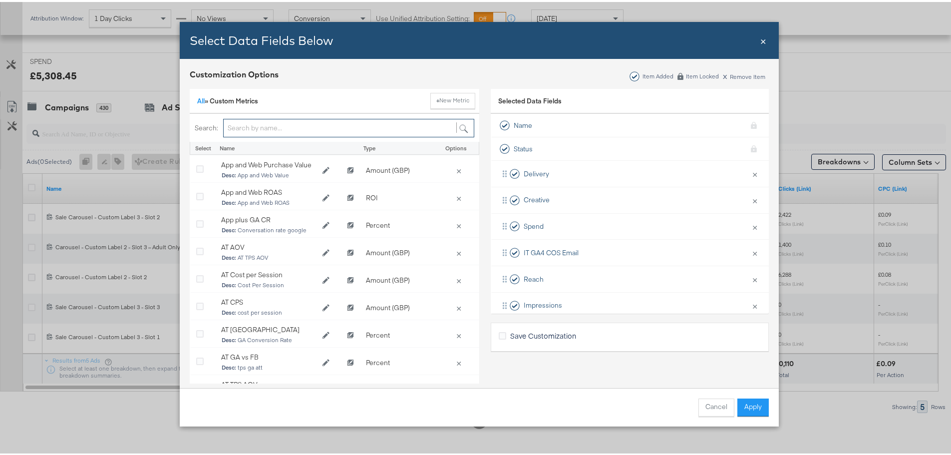
click at [269, 130] on input "Bulk Add Locations Modal" at bounding box center [348, 126] width 251 height 18
paste input "IT GA4 COS Email"
type input "IT GA4 COS Email"
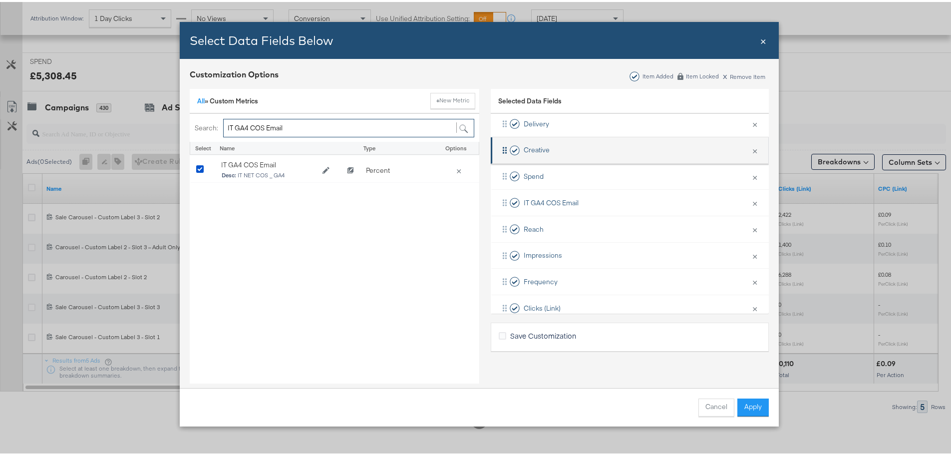
scroll to position [0, 0]
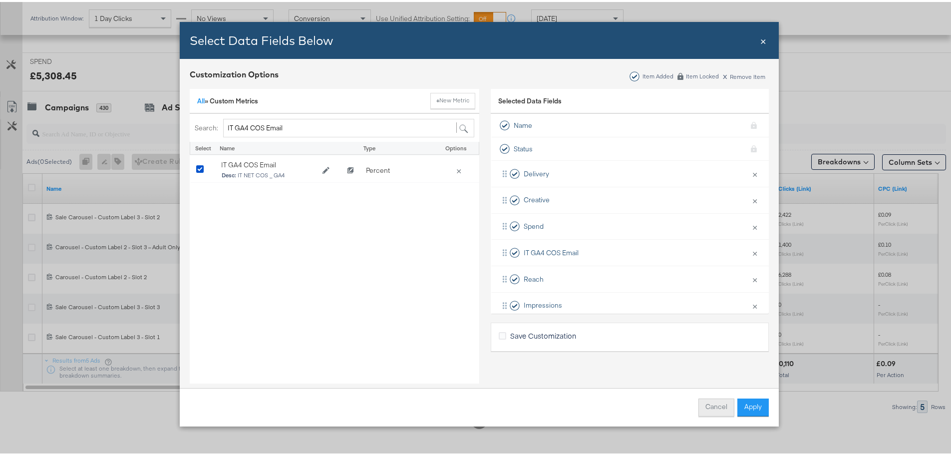
click at [717, 407] on button "Cancel" at bounding box center [716, 405] width 36 height 18
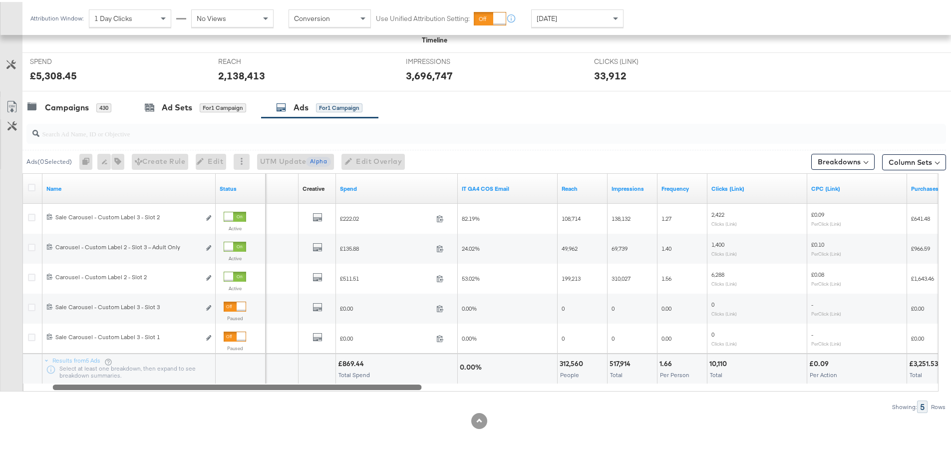
drag, startPoint x: 346, startPoint y: 384, endPoint x: 374, endPoint y: 391, distance: 29.3
click at [374, 391] on div "Ads ( 0 Selected) 0 Rename 0 ads Tags for 0 campaigns Create Rule Edit 0 ads Ed…" at bounding box center [473, 263] width 946 height 295
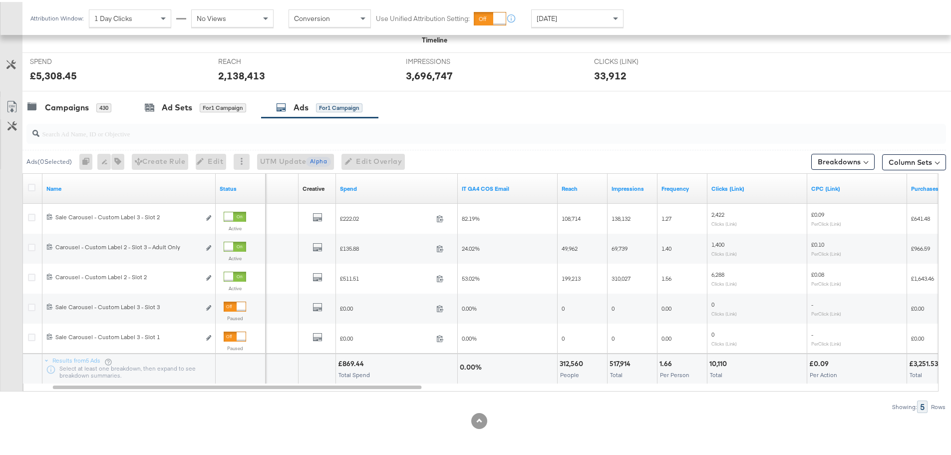
click at [554, 16] on span "[DATE]" at bounding box center [546, 16] width 20 height 9
click at [634, 17] on icon at bounding box center [636, 16] width 7 height 7
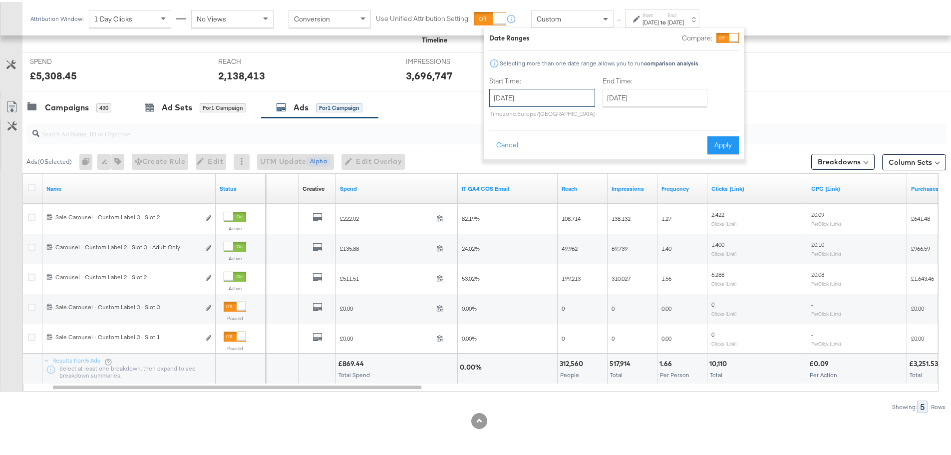
click at [567, 94] on input "[DATE]" at bounding box center [542, 96] width 106 height 18
drag, startPoint x: 505, startPoint y: 162, endPoint x: 513, endPoint y: 162, distance: 8.0
click at [504, 162] on td "3" at bounding box center [500, 160] width 17 height 14
type input "[DATE]"
click at [630, 95] on input "[DATE]" at bounding box center [651, 96] width 105 height 18
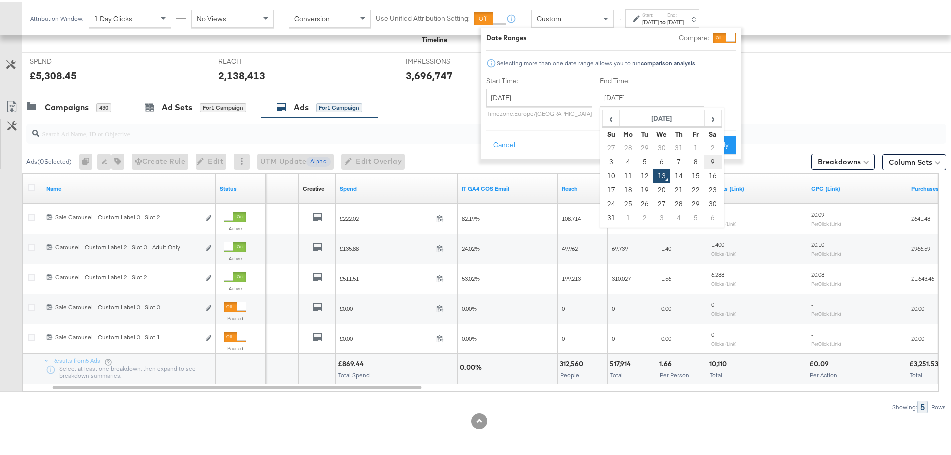
click at [708, 159] on td "9" at bounding box center [712, 160] width 17 height 14
type input "[DATE]"
click at [718, 139] on button "Apply" at bounding box center [716, 143] width 31 height 18
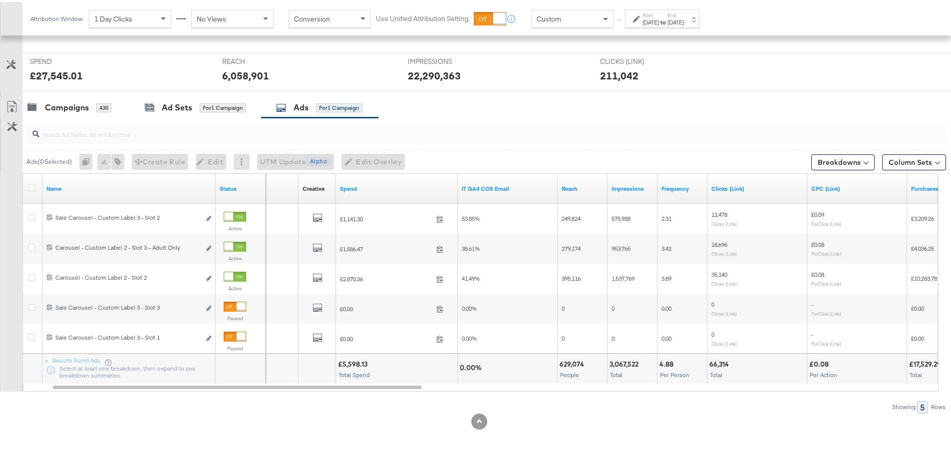
scroll to position [363, 0]
click at [50, 106] on div "Campaigns" at bounding box center [67, 105] width 44 height 11
